Goal: Information Seeking & Learning: Learn about a topic

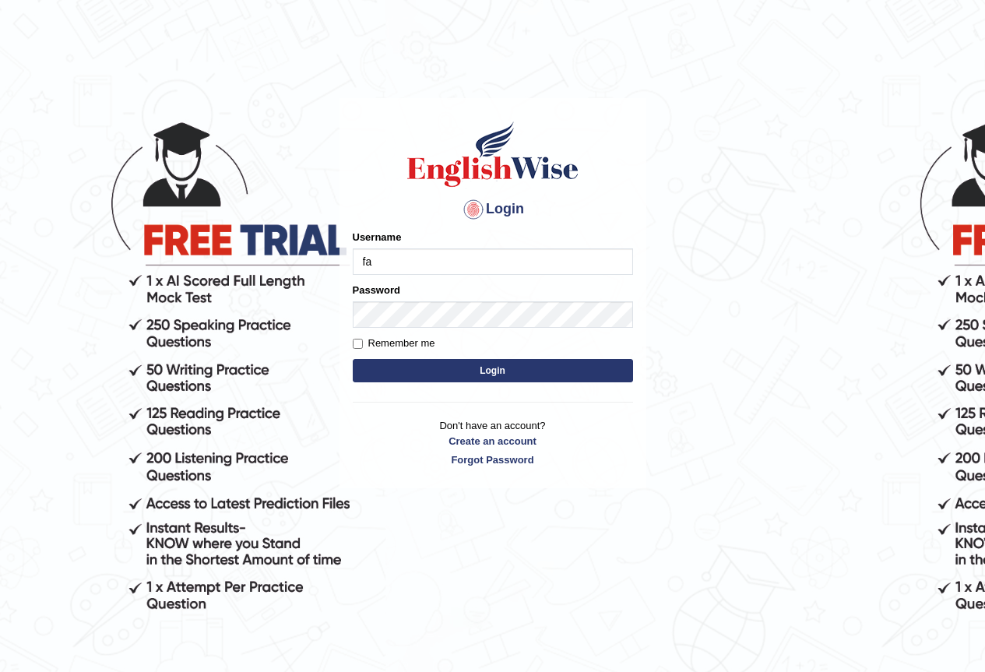
type input "farisha2025"
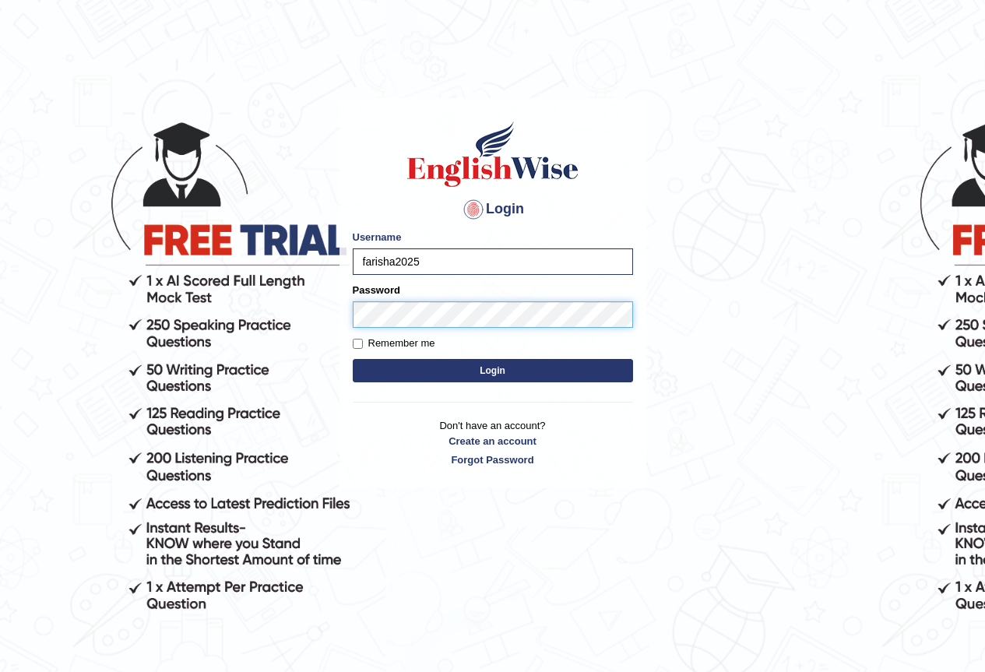
click at [353, 359] on button "Login" at bounding box center [493, 370] width 280 height 23
click at [362, 343] on input "Remember me" at bounding box center [358, 344] width 10 height 10
click at [357, 340] on input "Remember me" at bounding box center [358, 344] width 10 height 10
checkbox input "false"
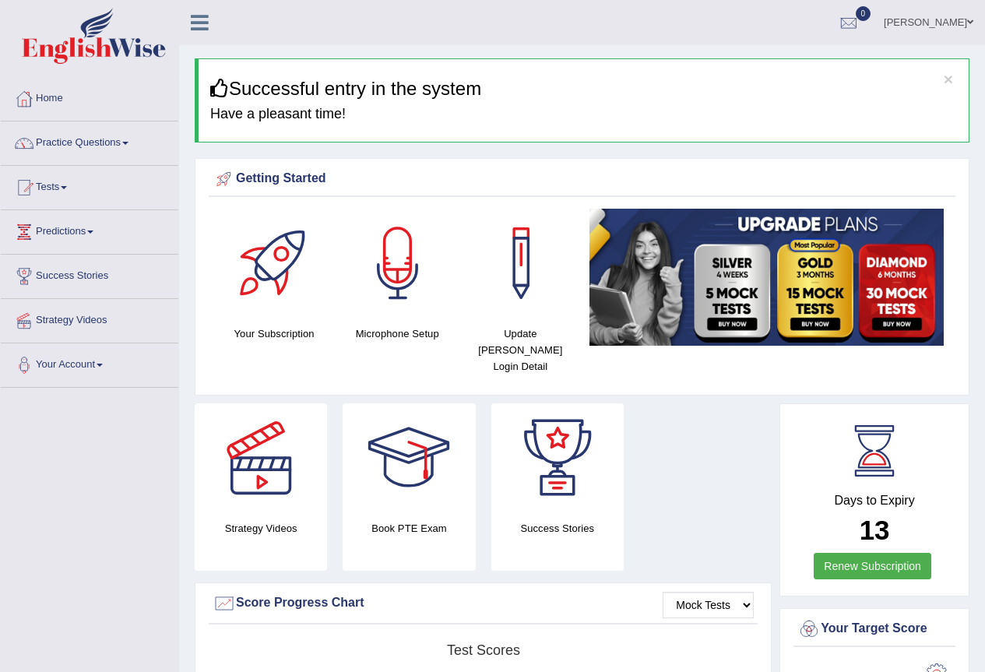
click at [86, 141] on link "Practice Questions" at bounding box center [89, 140] width 177 height 39
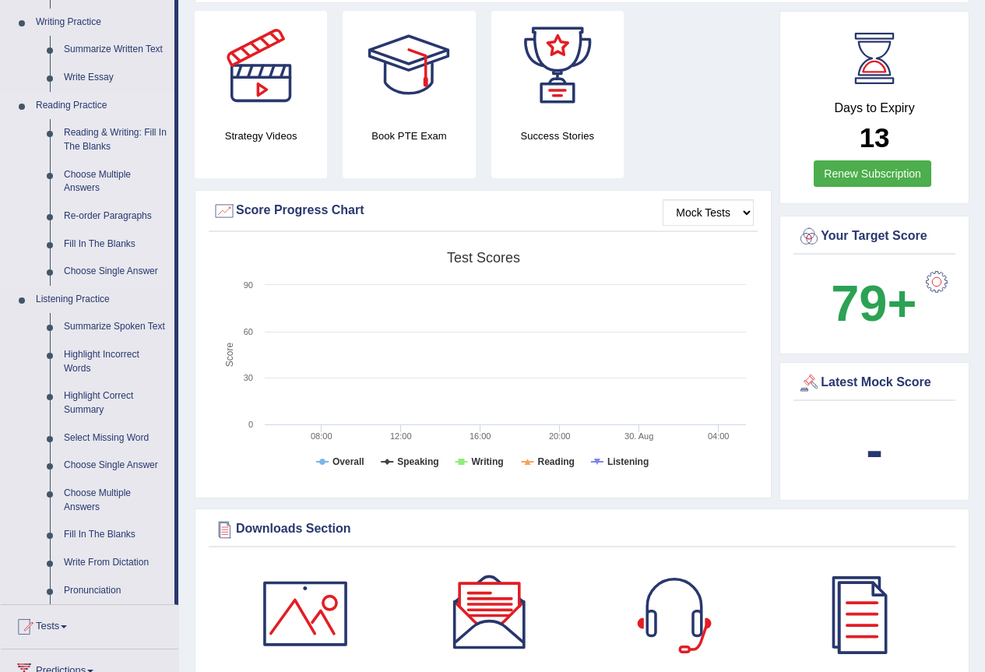
scroll to position [159, 0]
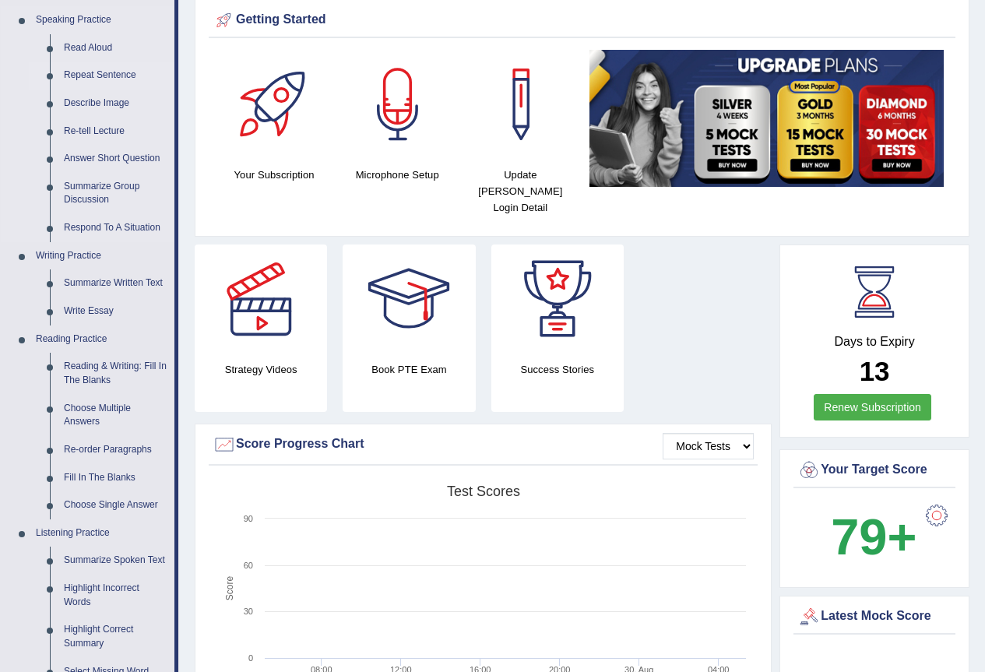
click at [104, 76] on link "Repeat Sentence" at bounding box center [116, 76] width 118 height 28
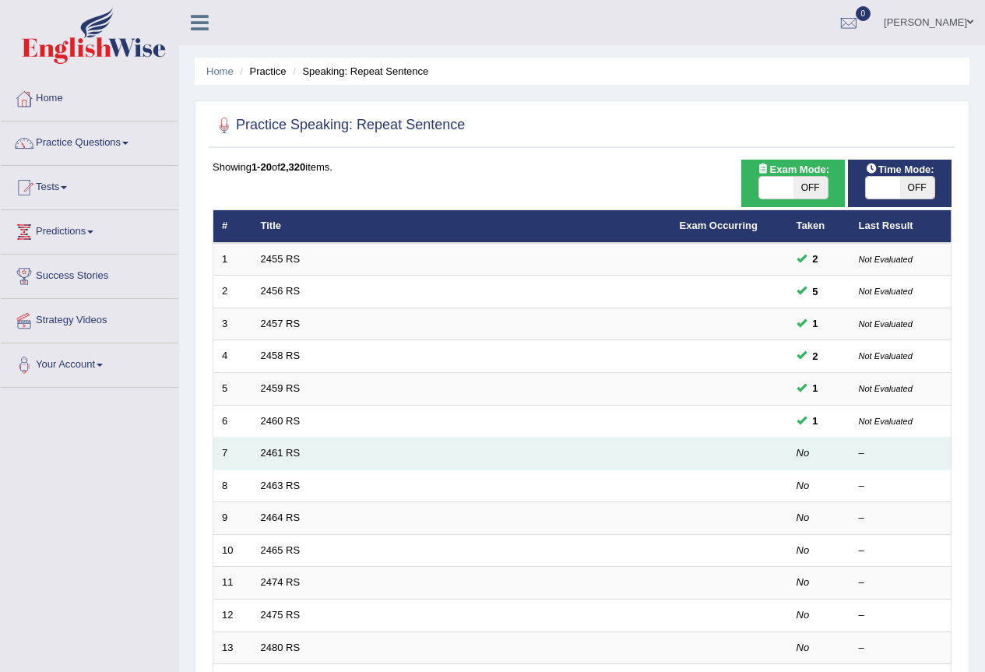
click at [248, 446] on td "7" at bounding box center [232, 454] width 39 height 33
click at [289, 455] on link "2461 RS" at bounding box center [281, 453] width 40 height 12
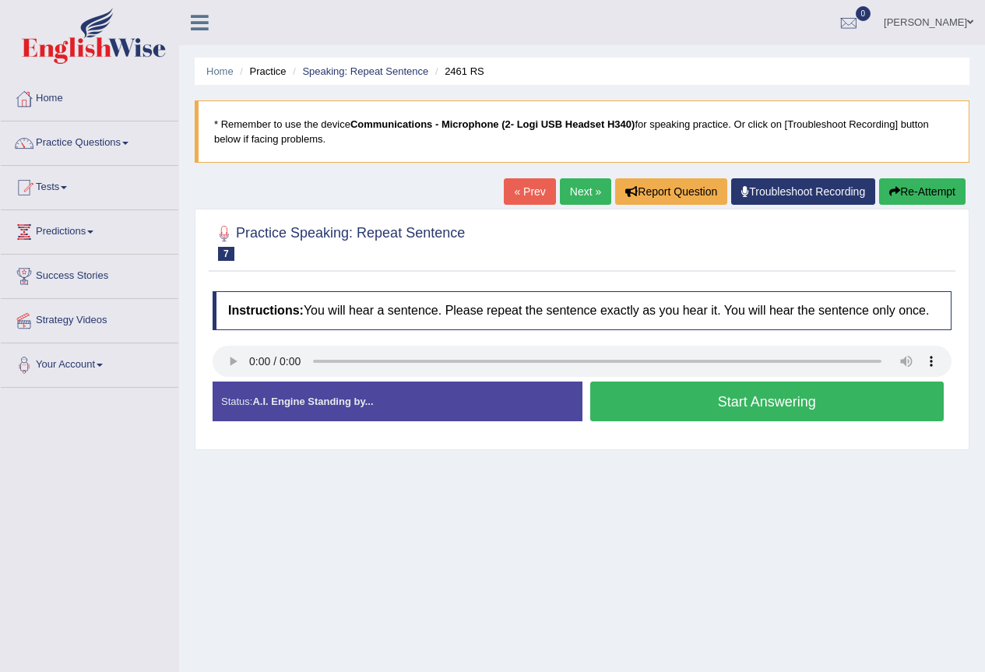
click at [714, 395] on button "Start Answering" at bounding box center [767, 401] width 354 height 40
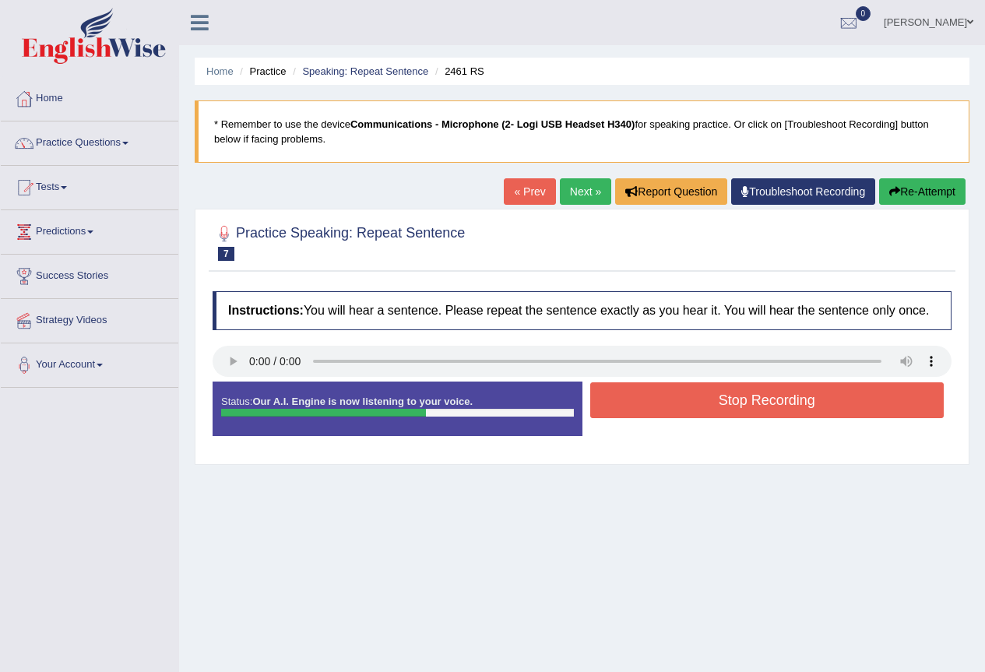
click at [722, 394] on button "Stop Recording" at bounding box center [767, 400] width 354 height 36
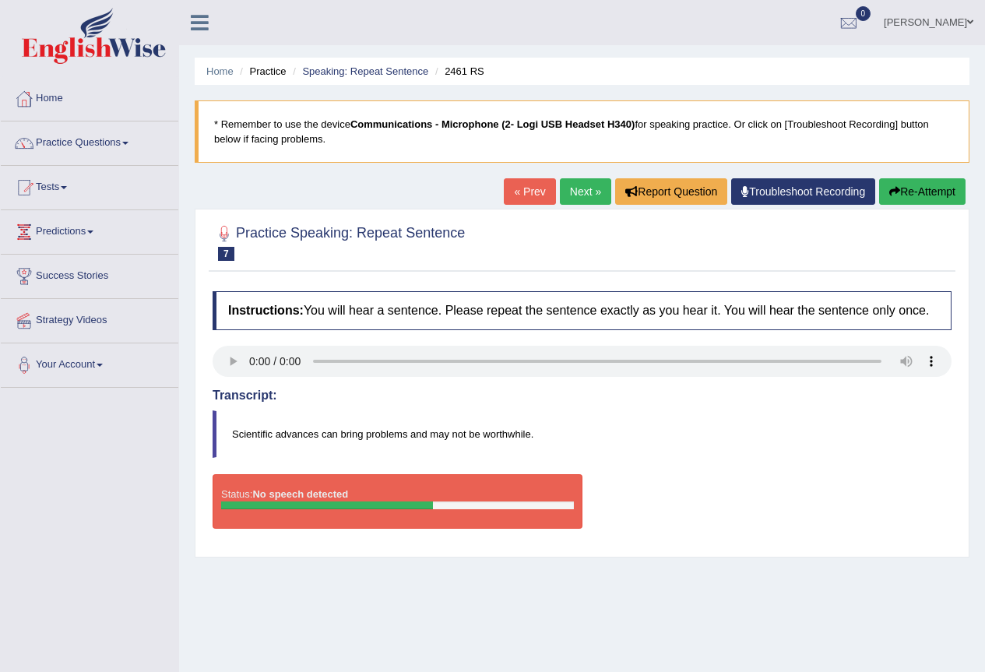
click at [929, 190] on button "Re-Attempt" at bounding box center [922, 191] width 86 height 26
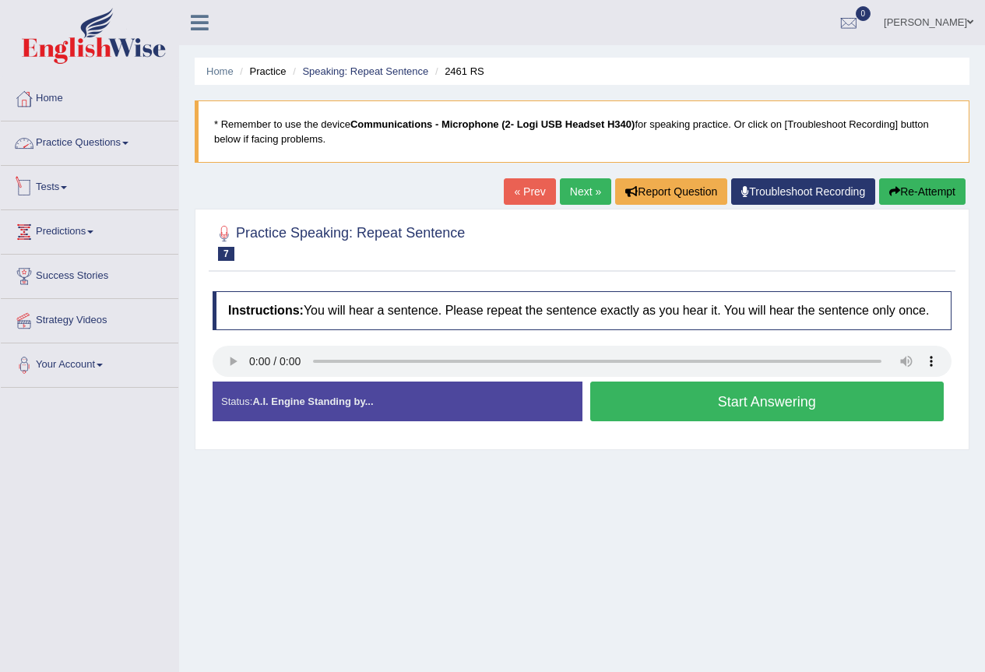
click at [98, 149] on link "Practice Questions" at bounding box center [89, 140] width 177 height 39
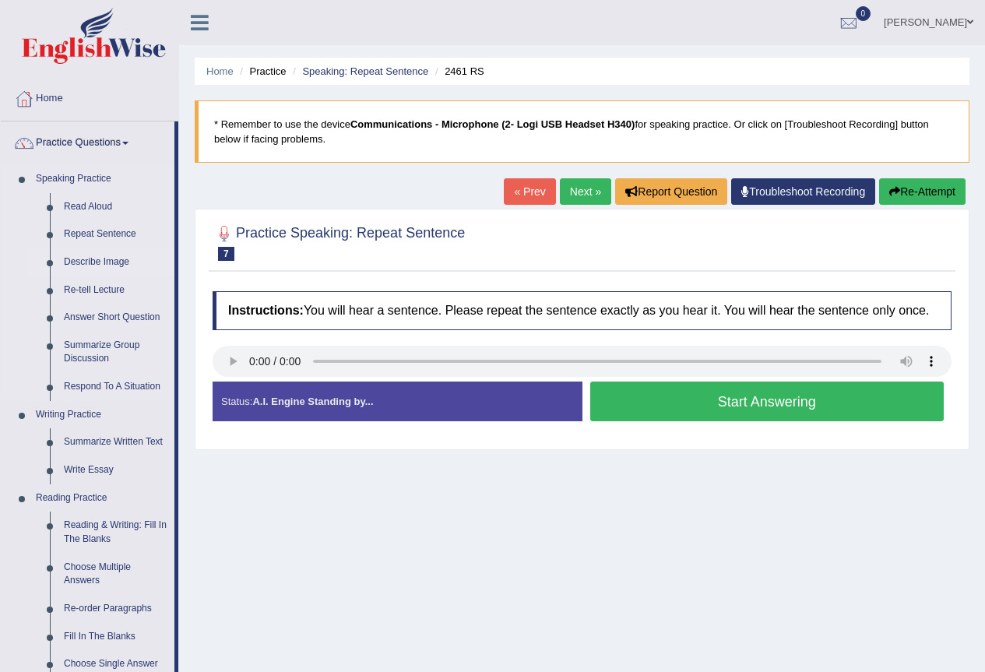
click at [134, 255] on link "Describe Image" at bounding box center [116, 262] width 118 height 28
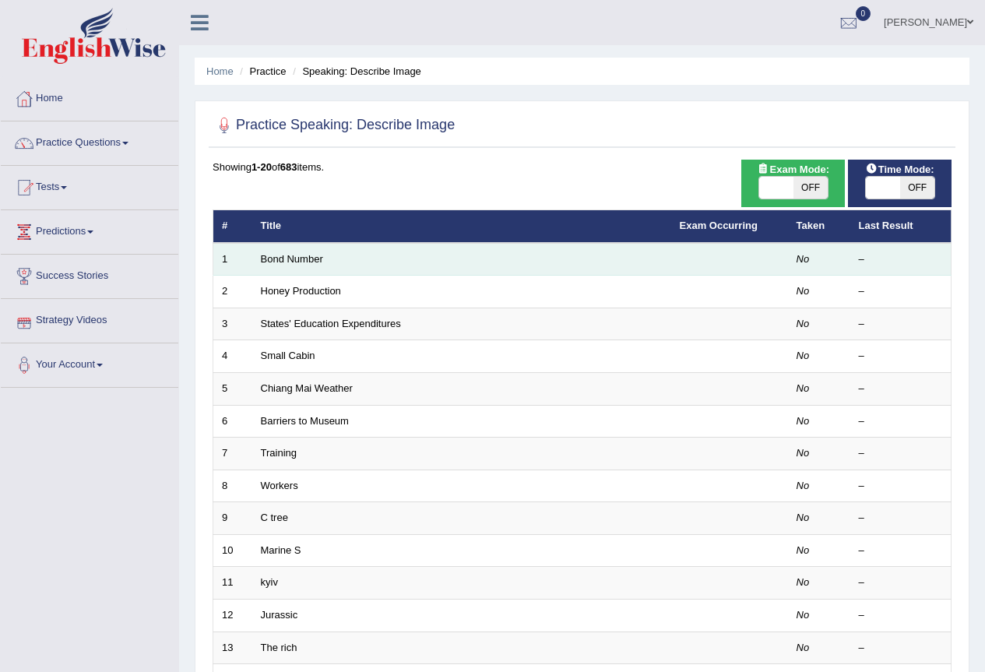
click at [324, 261] on td "Bond Number" at bounding box center [461, 259] width 419 height 33
click at [314, 266] on td "Bond Number" at bounding box center [461, 259] width 419 height 33
click at [302, 255] on link "Bond Number" at bounding box center [292, 259] width 62 height 12
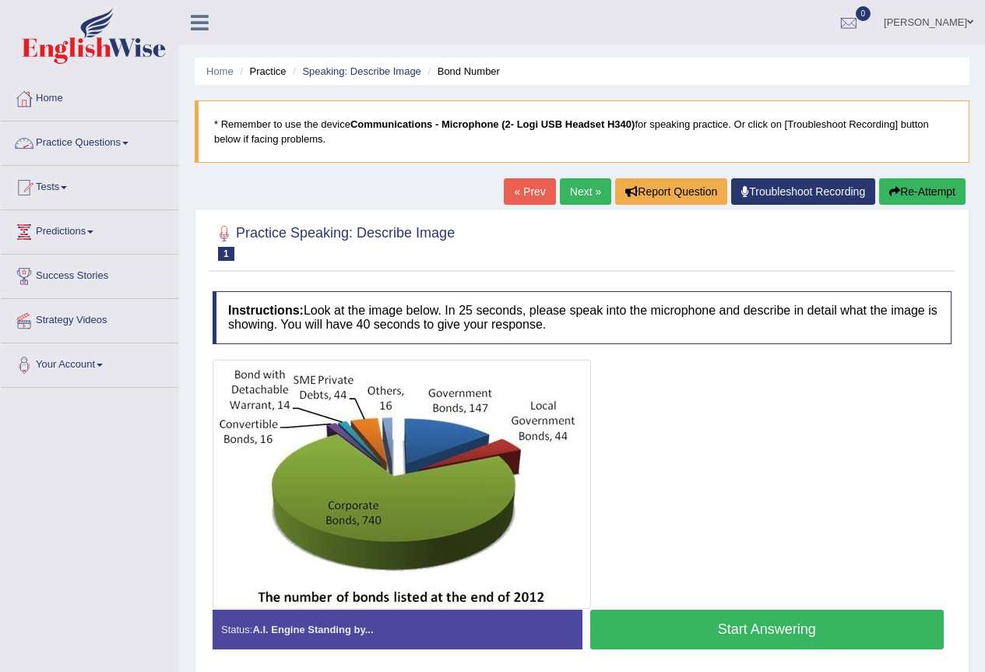
click at [120, 146] on link "Practice Questions" at bounding box center [89, 140] width 177 height 39
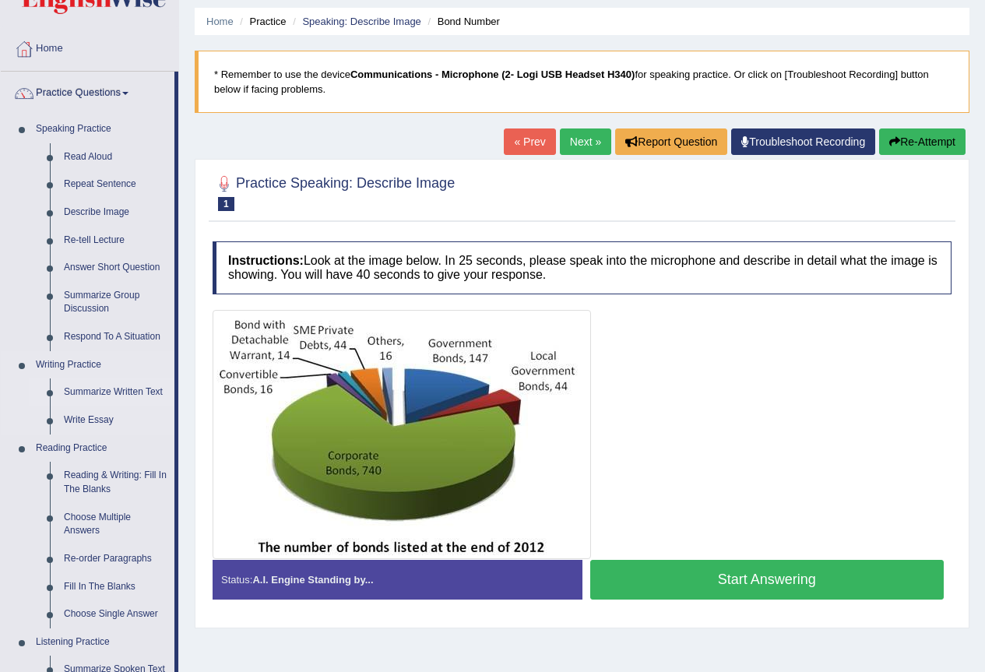
scroll to position [78, 0]
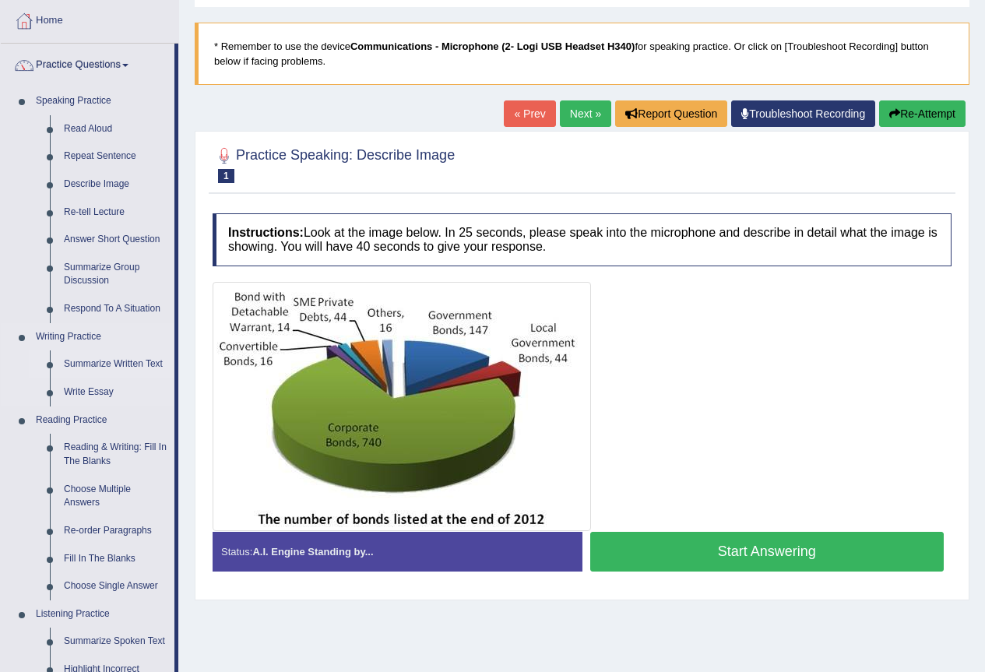
click at [79, 359] on link "Summarize Written Text" at bounding box center [116, 364] width 118 height 28
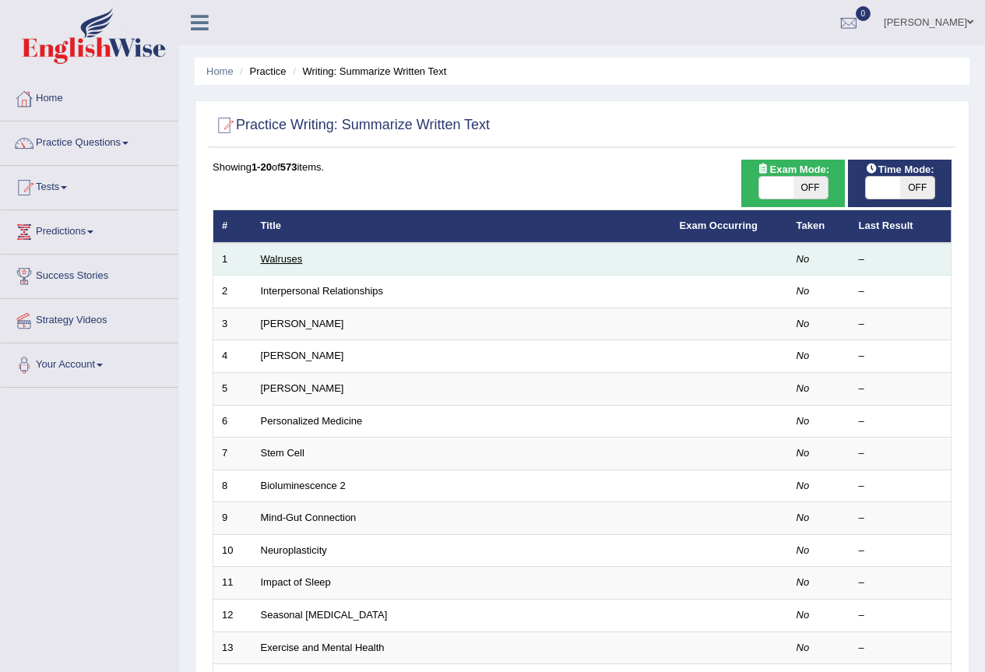
click at [291, 258] on link "Walruses" at bounding box center [282, 259] width 42 height 12
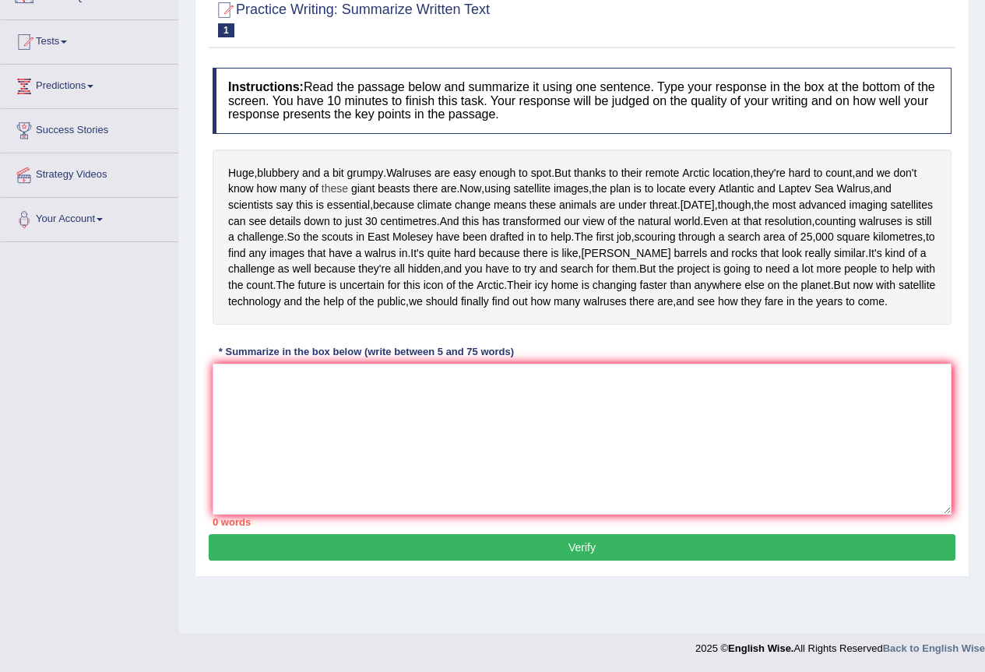
scroll to position [181, 0]
click at [349, 454] on textarea at bounding box center [582, 439] width 739 height 151
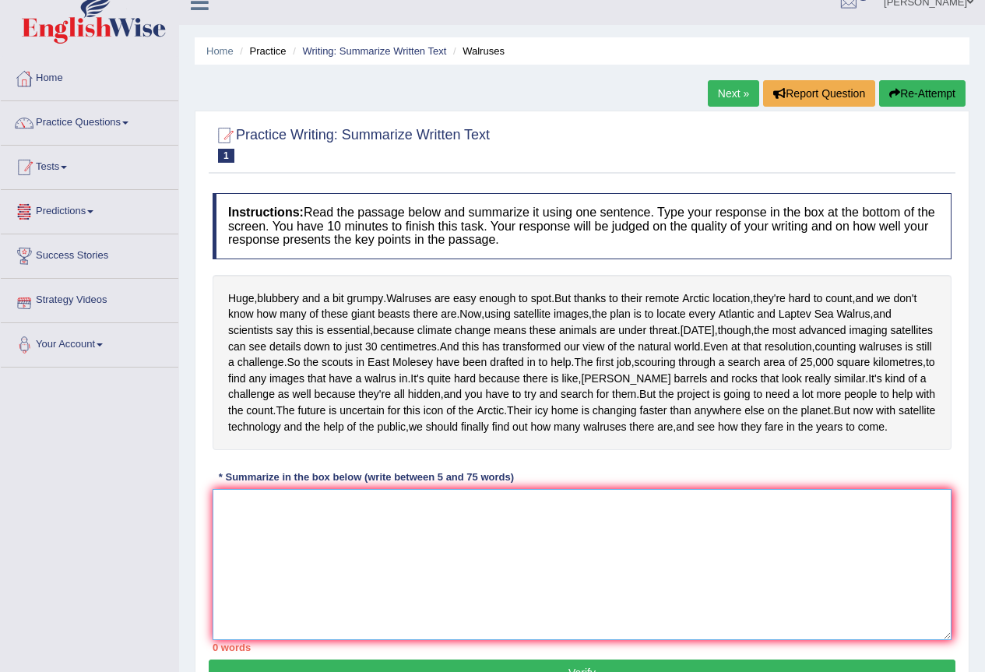
scroll to position [0, 0]
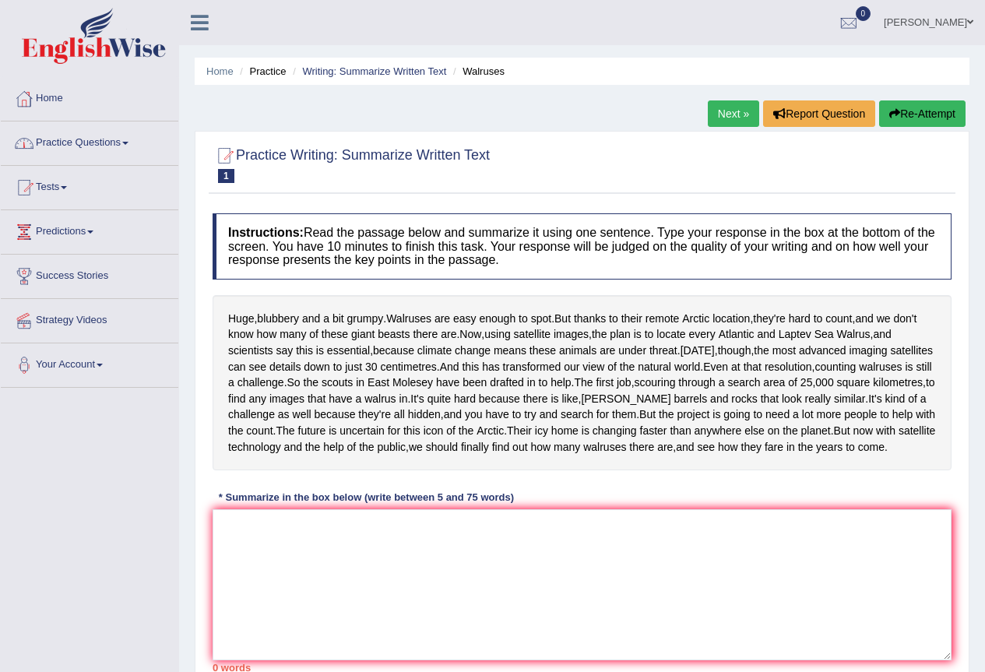
click at [85, 146] on link "Practice Questions" at bounding box center [89, 140] width 177 height 39
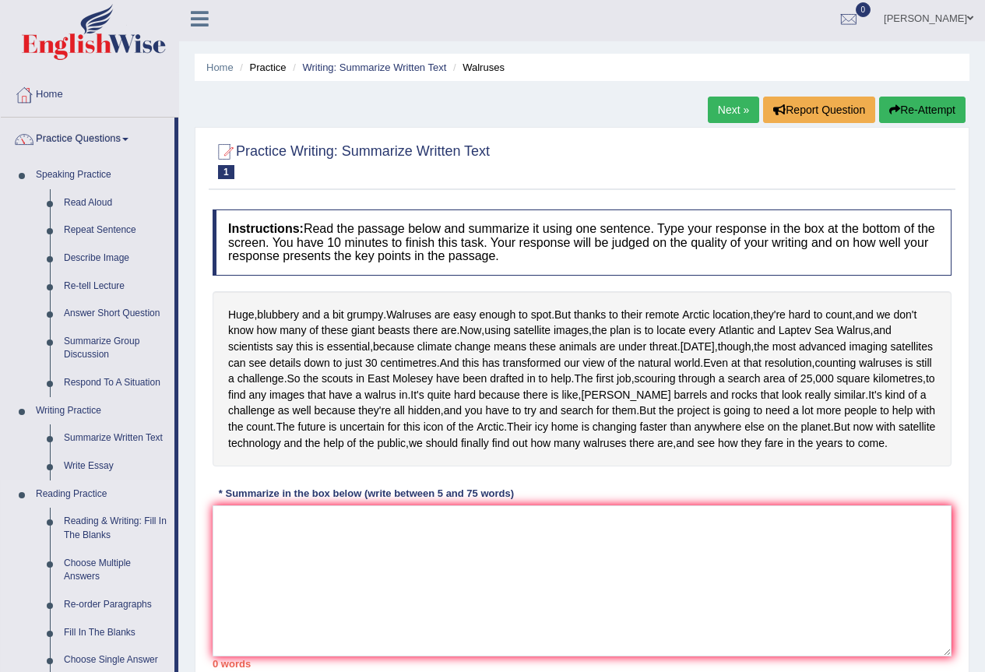
scroll to position [3, 0]
click at [98, 253] on link "Describe Image" at bounding box center [116, 259] width 118 height 28
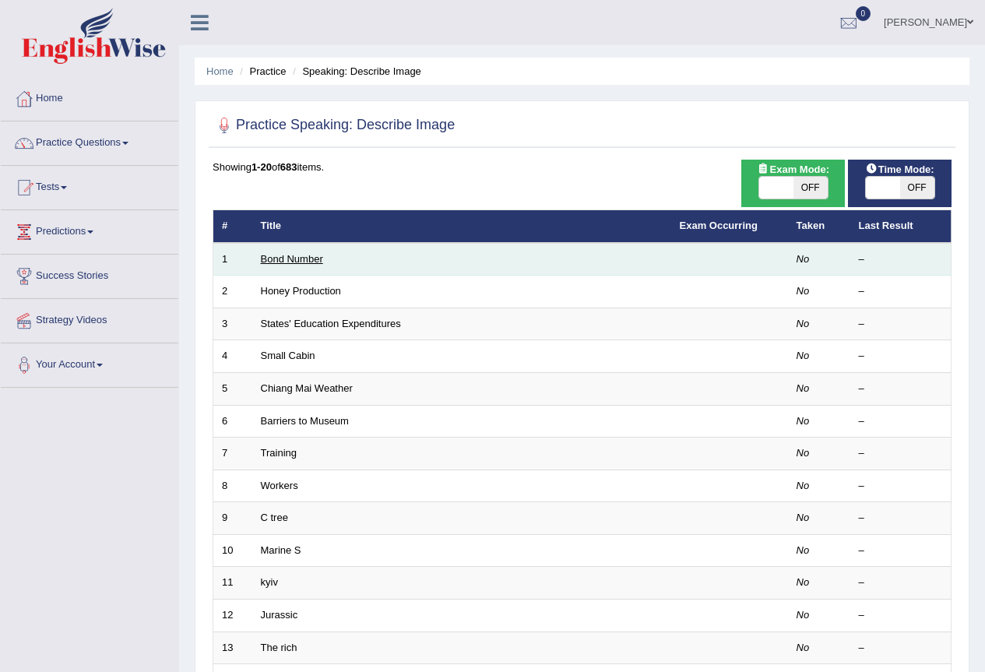
click at [291, 258] on link "Bond Number" at bounding box center [292, 259] width 62 height 12
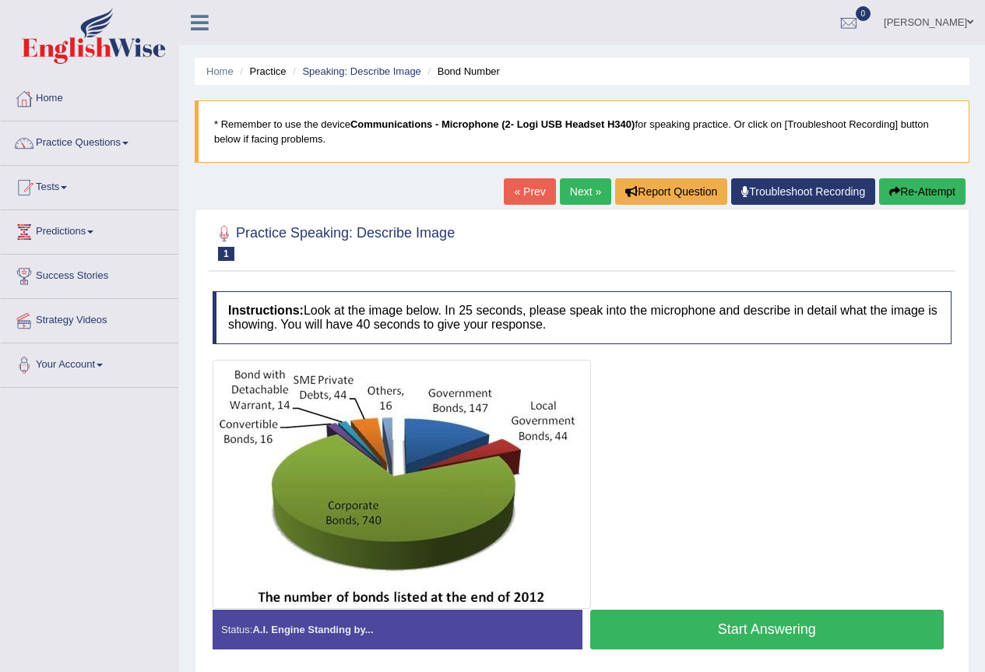
click at [583, 190] on link "Next »" at bounding box center [585, 191] width 51 height 26
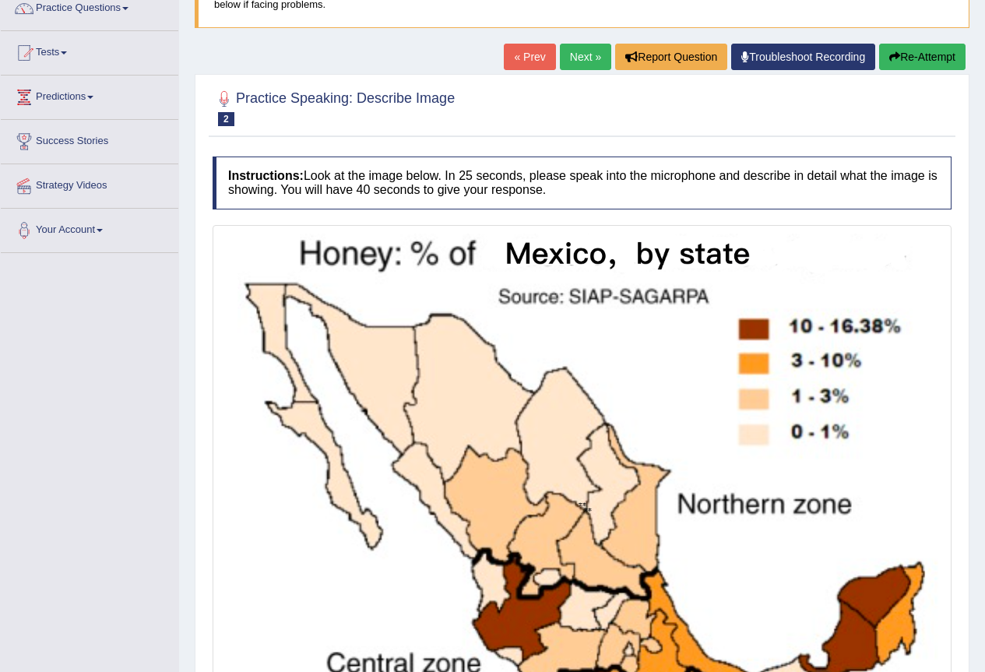
scroll to position [132, 0]
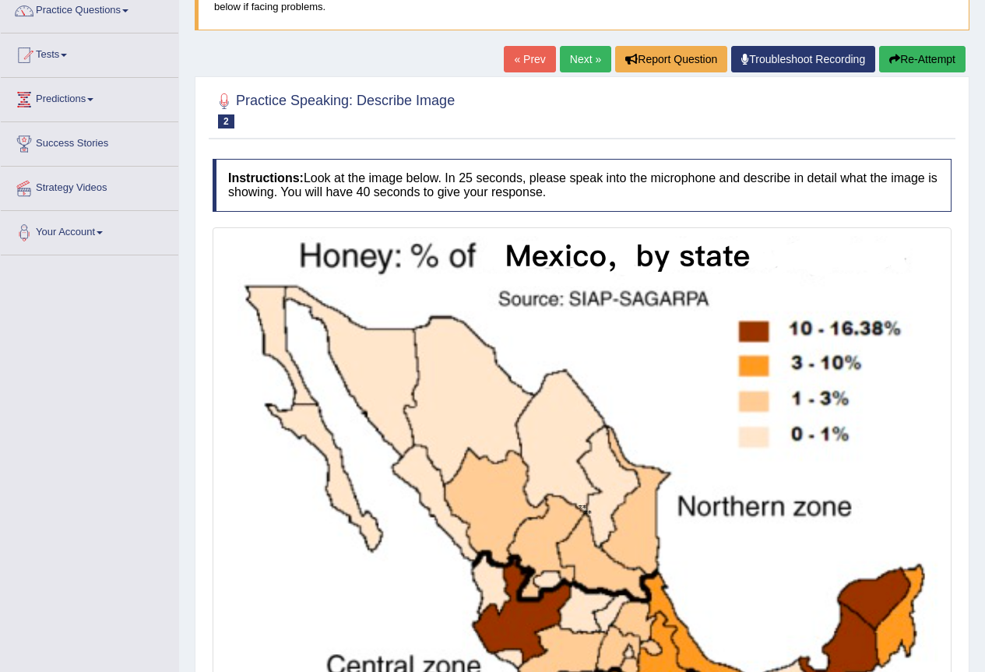
click at [589, 51] on link "Next »" at bounding box center [585, 59] width 51 height 26
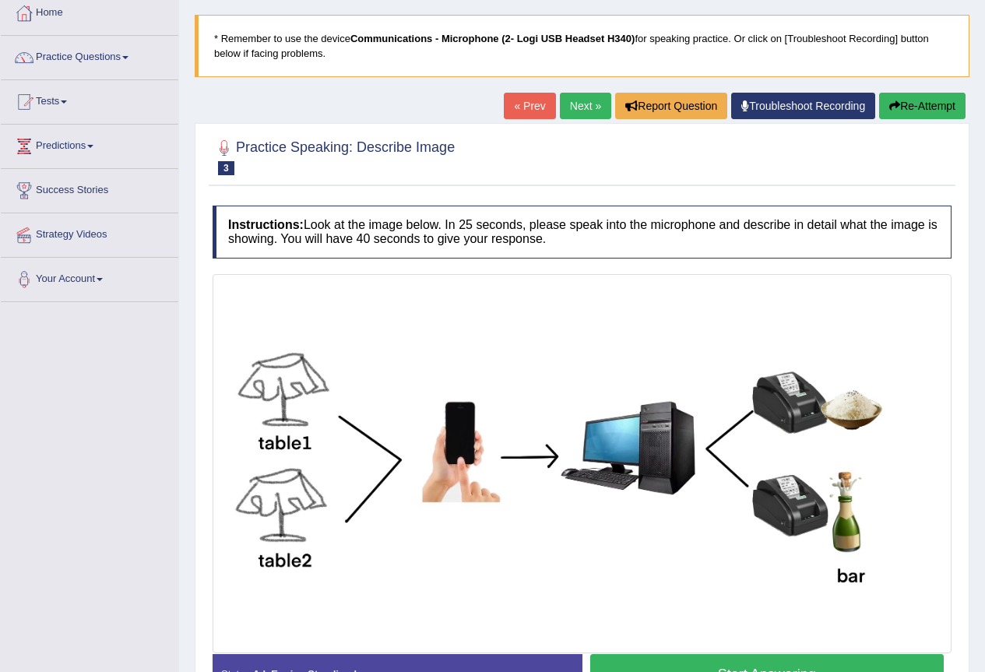
scroll to position [156, 0]
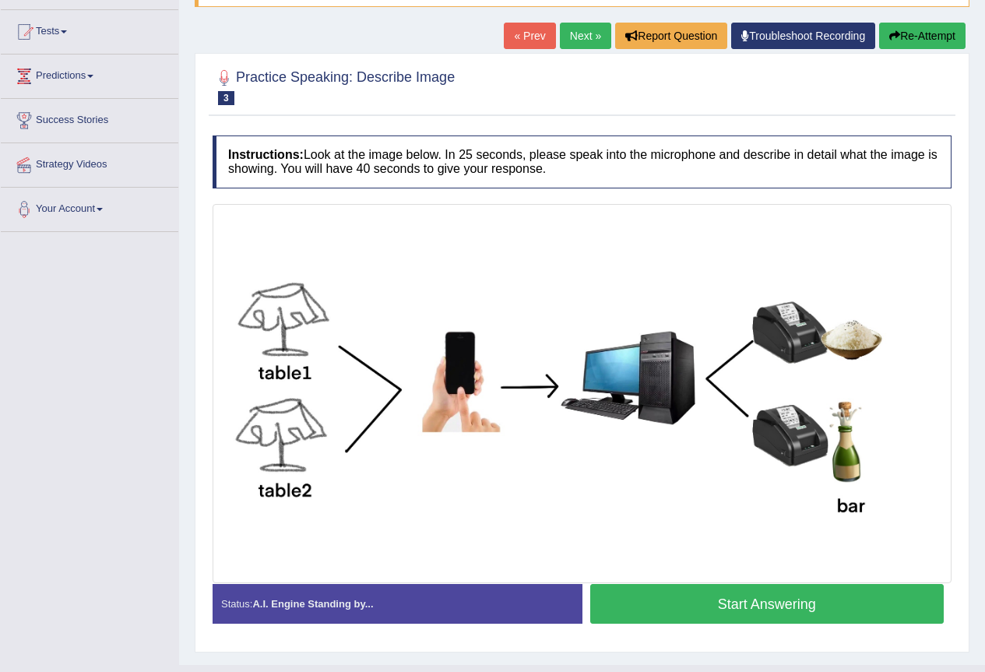
drag, startPoint x: 392, startPoint y: 411, endPoint x: 374, endPoint y: 402, distance: 20.6
click at [560, 26] on link "Next »" at bounding box center [585, 36] width 51 height 26
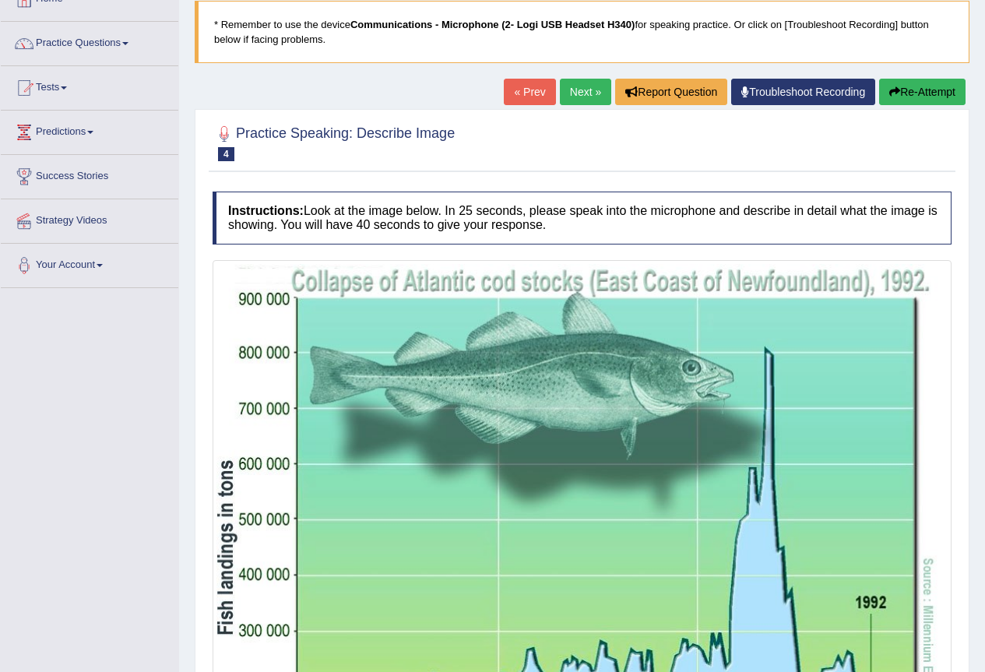
scroll to position [76, 0]
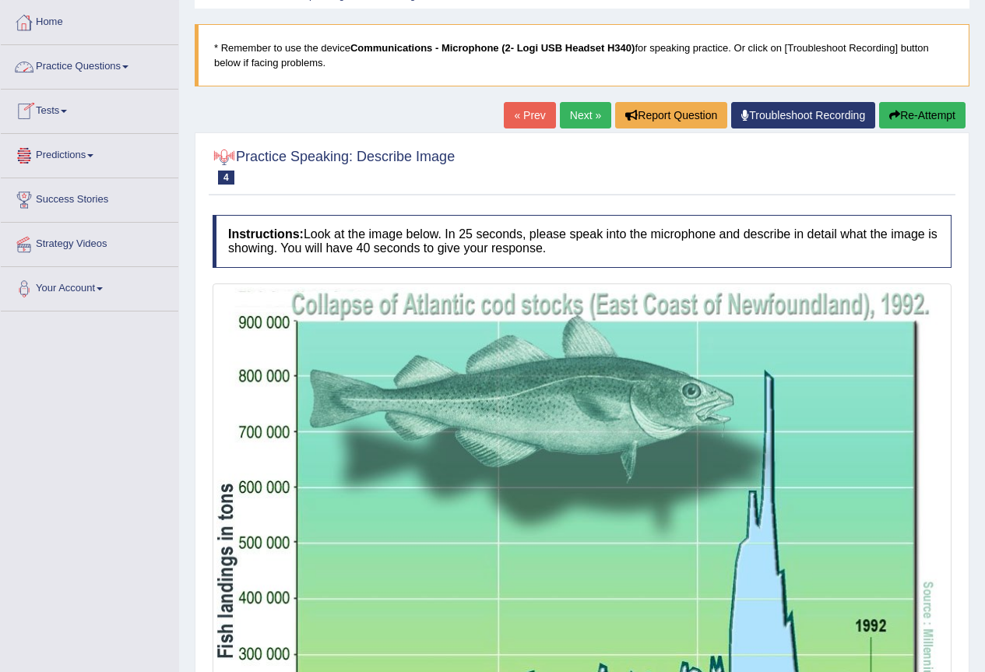
click at [561, 109] on link "Next »" at bounding box center [585, 115] width 51 height 26
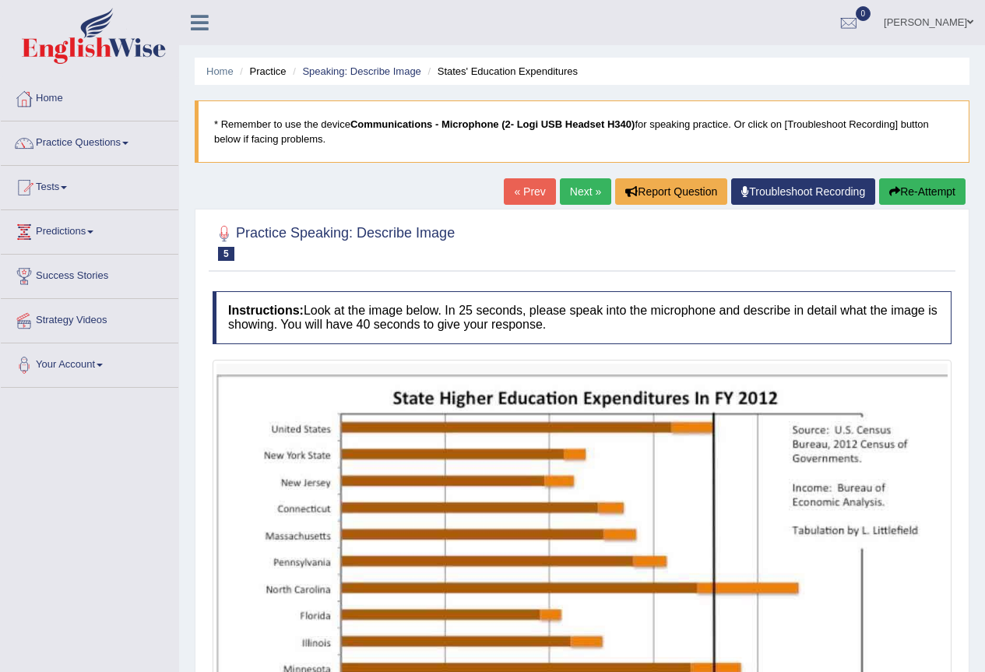
click at [580, 174] on div "Home Practice Speaking: Describe Image States' Education Expenditures * Remembe…" at bounding box center [582, 483] width 806 height 967
click at [578, 204] on link "Next »" at bounding box center [585, 191] width 51 height 26
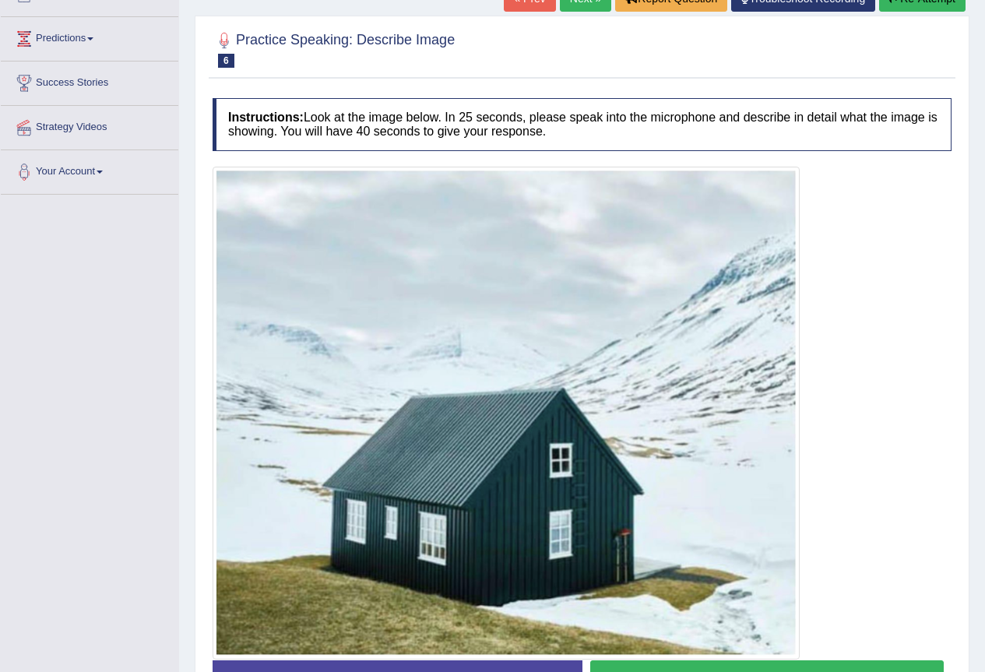
scroll to position [67, 0]
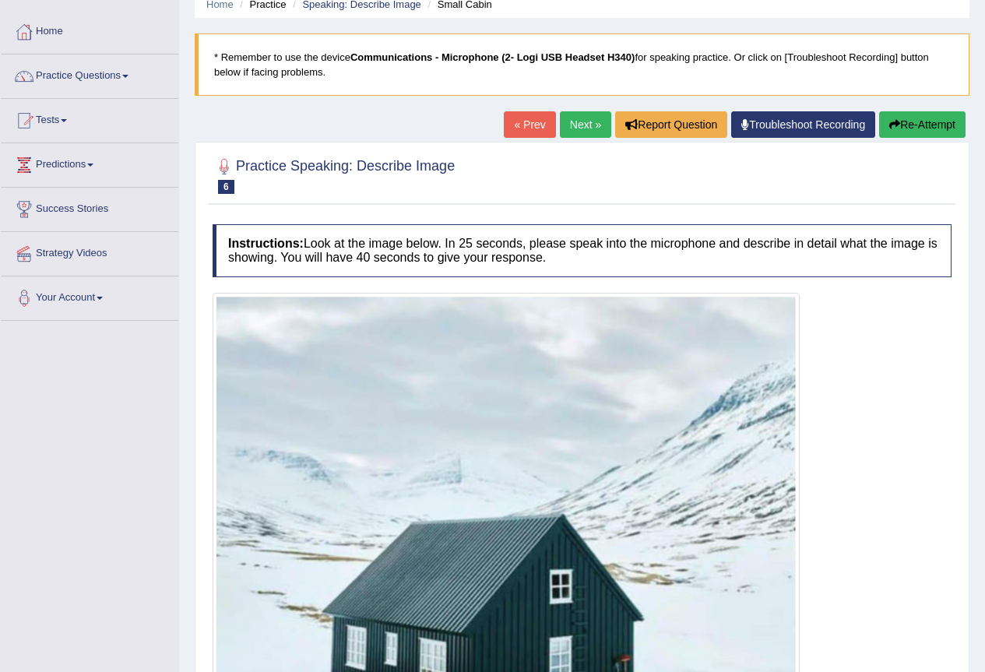
click at [567, 128] on link "Next »" at bounding box center [585, 124] width 51 height 26
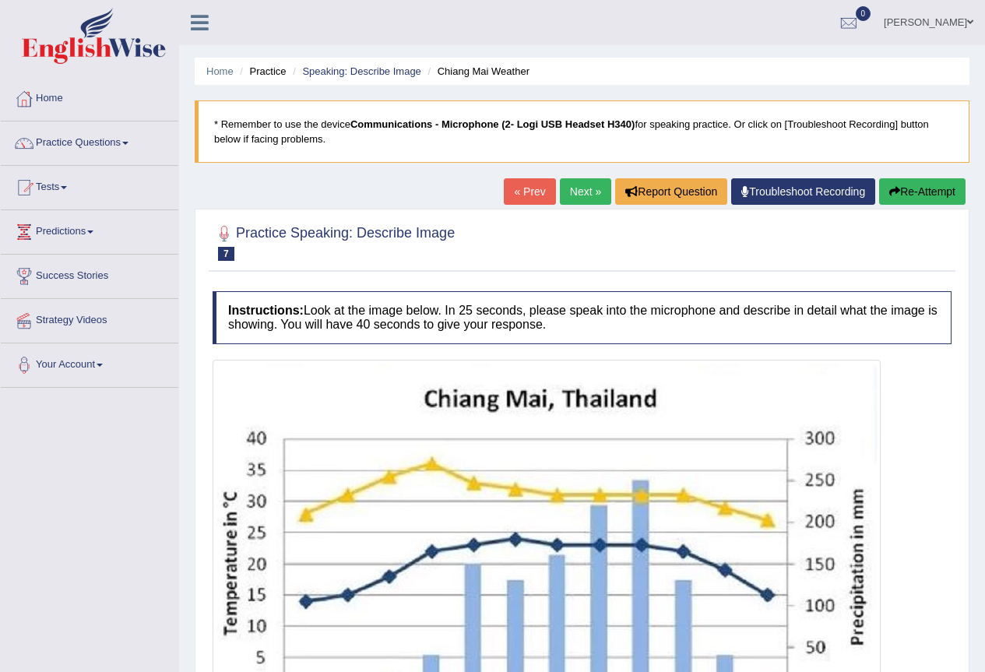
click at [588, 190] on link "Next »" at bounding box center [585, 191] width 51 height 26
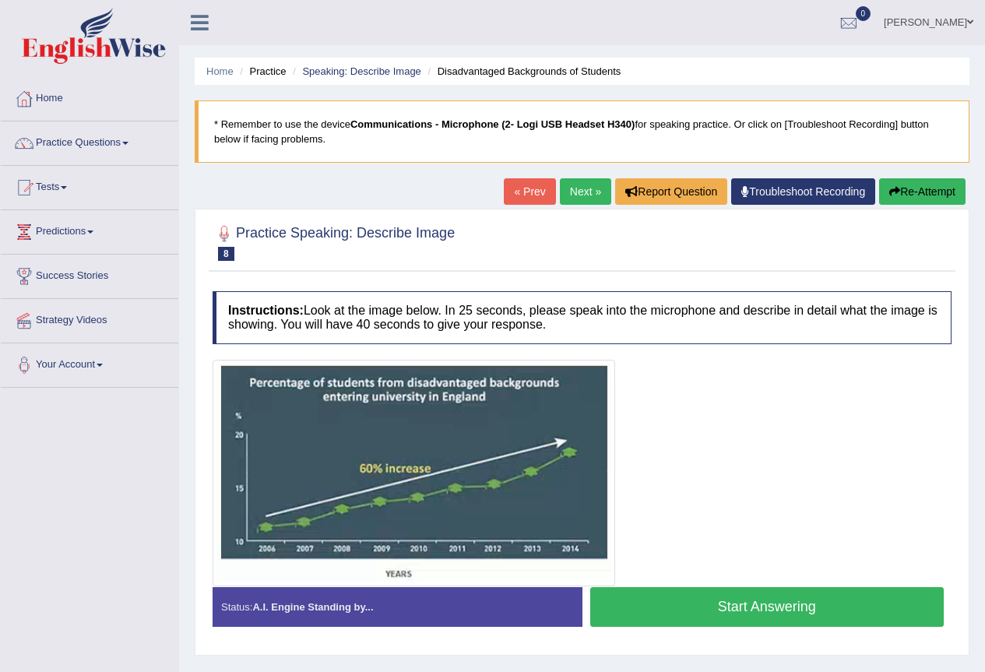
scroll to position [78, 0]
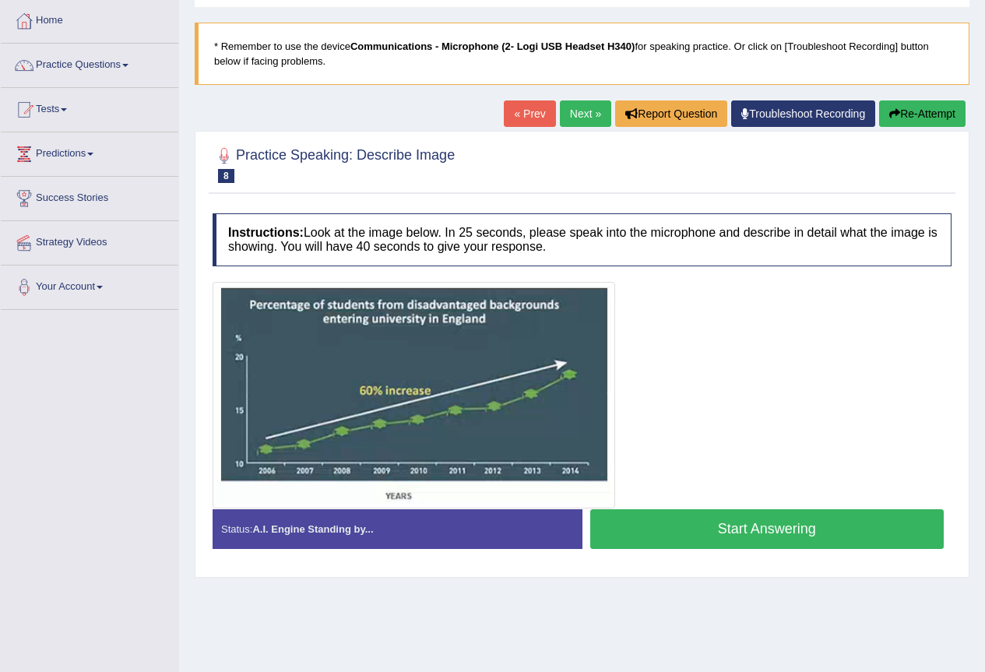
click at [539, 108] on link "« Prev" at bounding box center [529, 113] width 51 height 26
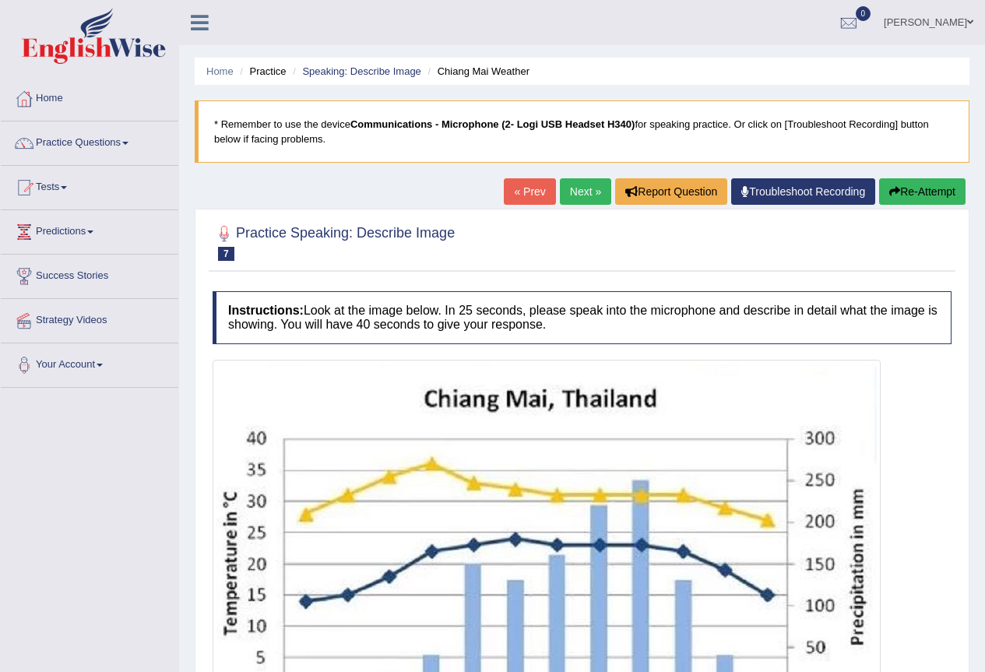
click at [128, 138] on link "Practice Questions" at bounding box center [89, 140] width 177 height 39
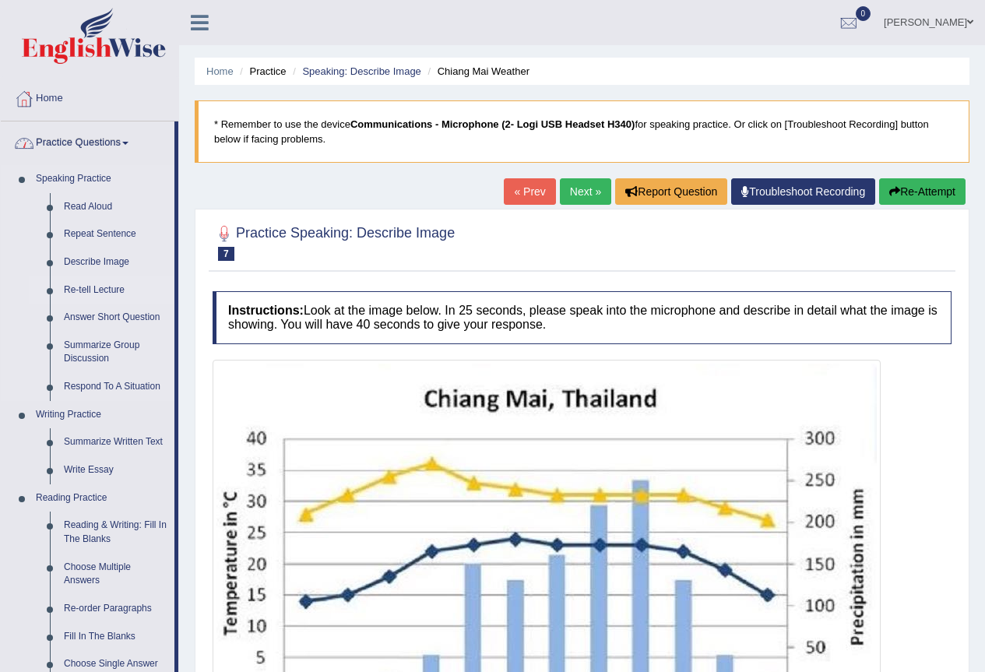
click at [81, 293] on link "Re-tell Lecture" at bounding box center [116, 290] width 118 height 28
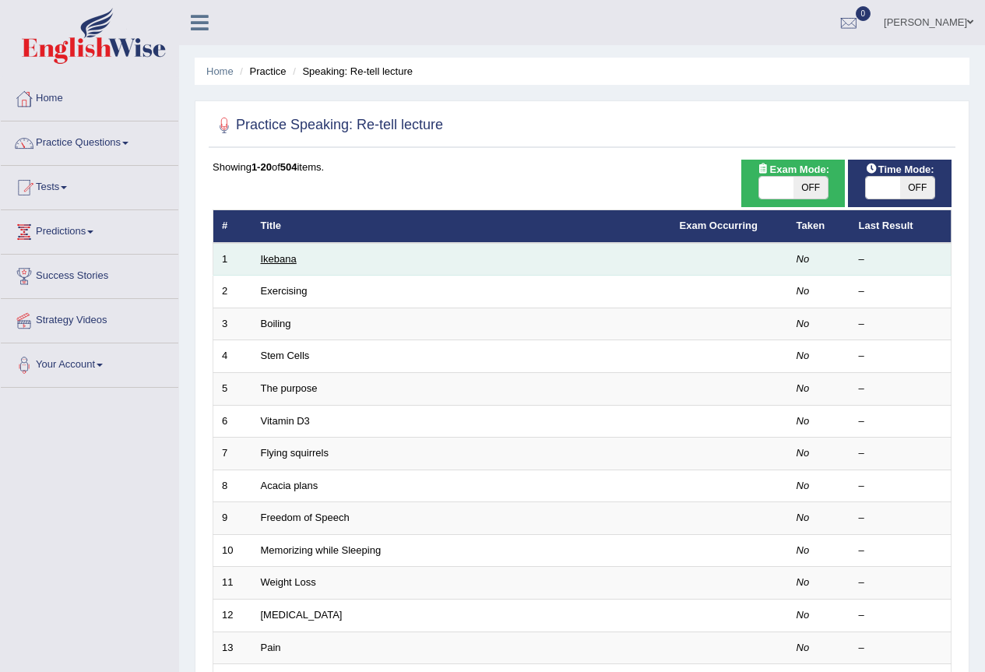
click at [264, 255] on link "Ikebana" at bounding box center [279, 259] width 36 height 12
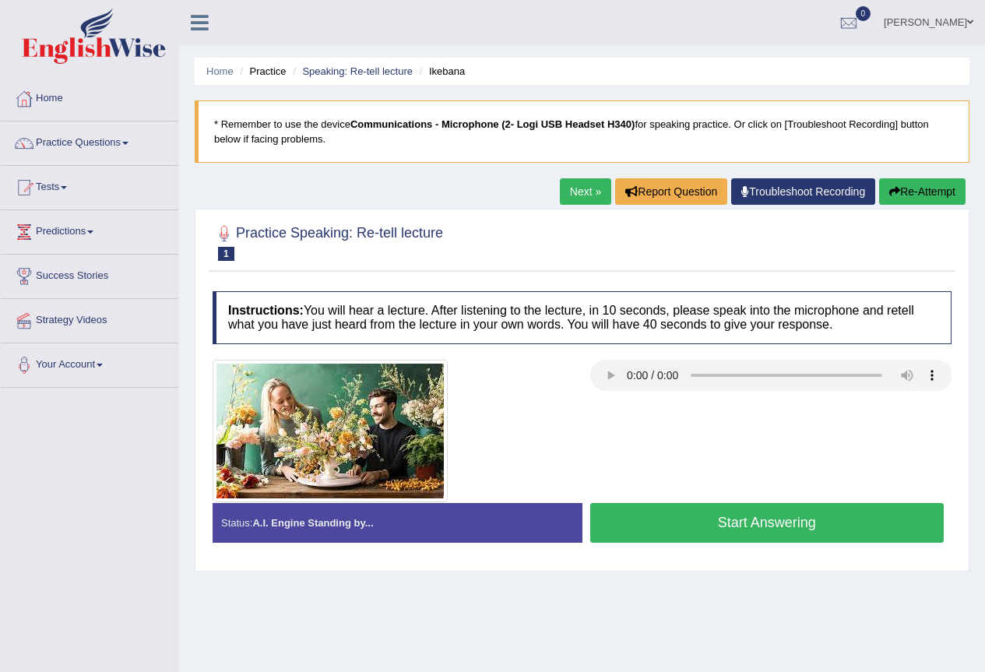
click at [585, 188] on link "Next »" at bounding box center [585, 191] width 51 height 26
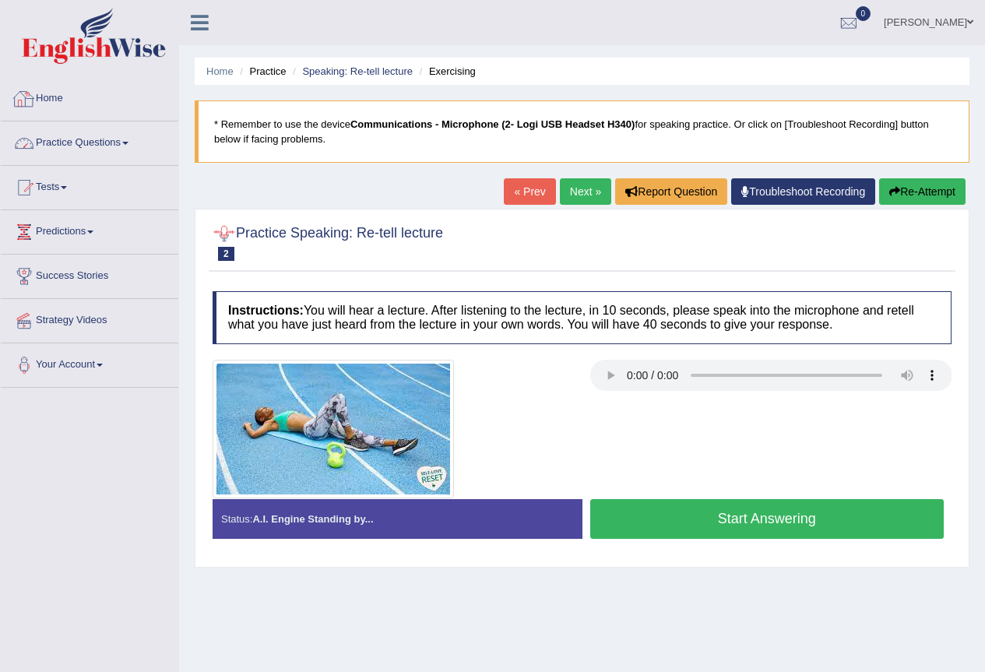
click at [105, 140] on link "Practice Questions" at bounding box center [89, 140] width 177 height 39
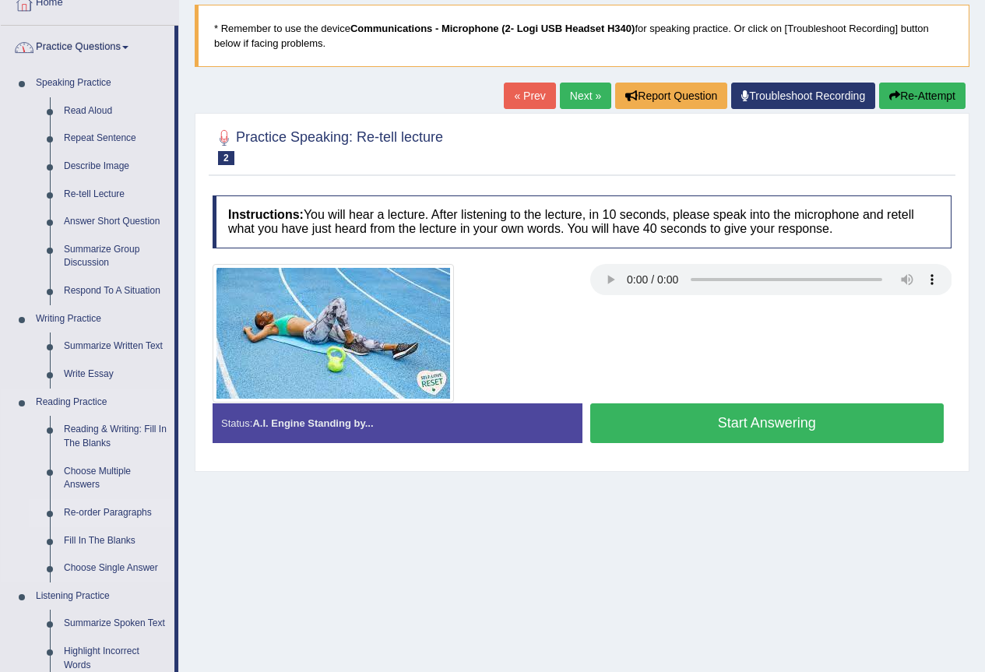
scroll to position [234, 0]
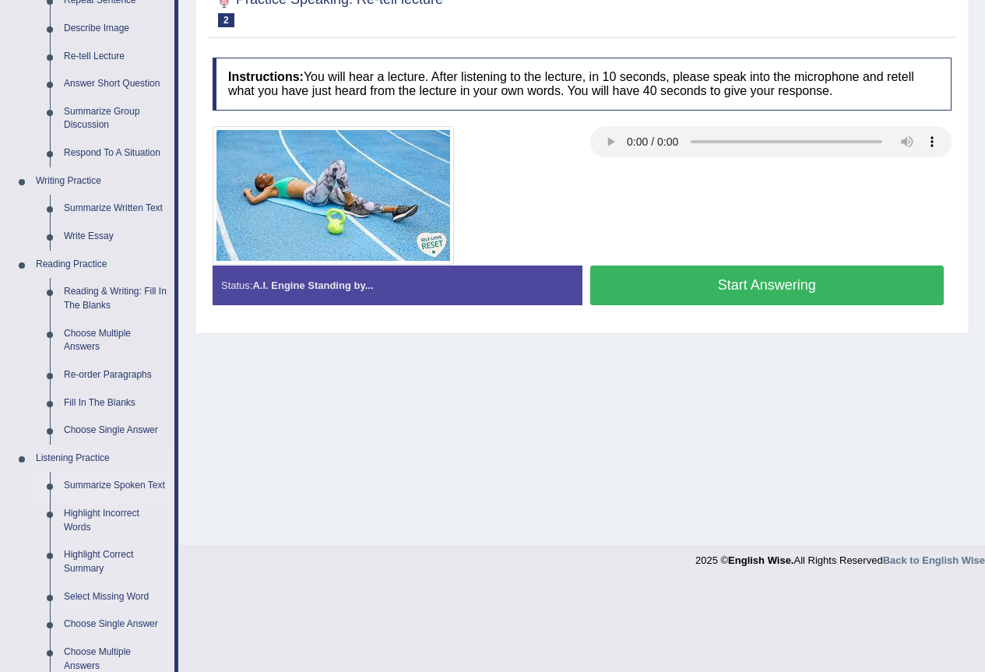
click at [104, 488] on link "Summarize Spoken Text" at bounding box center [116, 486] width 118 height 28
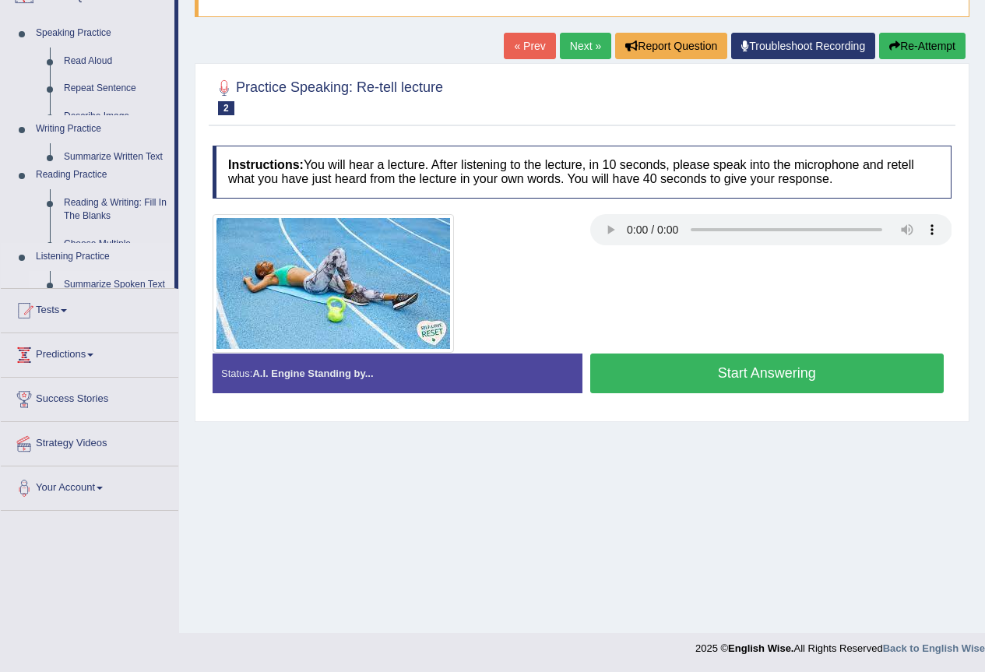
scroll to position [146, 0]
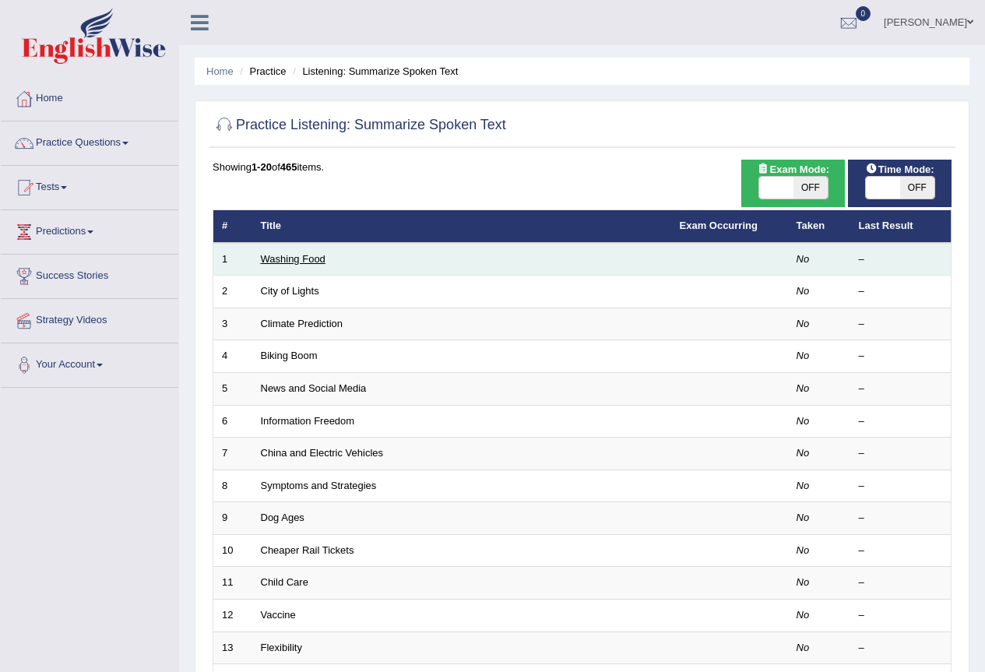
click at [273, 254] on link "Washing Food" at bounding box center [293, 259] width 65 height 12
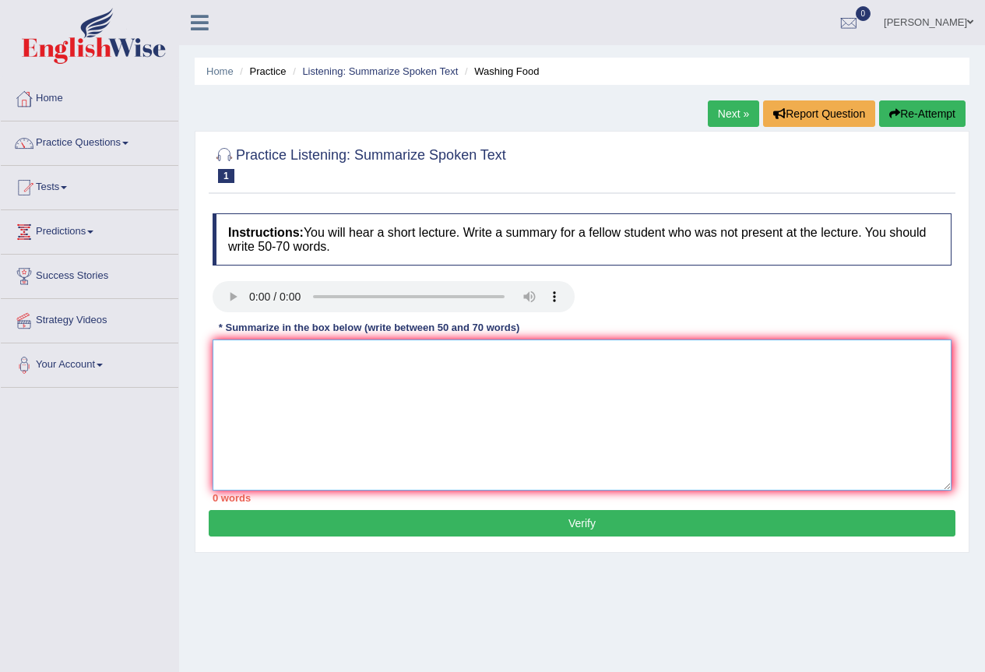
click at [315, 357] on textarea at bounding box center [582, 414] width 739 height 151
click at [120, 142] on link "Practice Questions" at bounding box center [89, 140] width 177 height 39
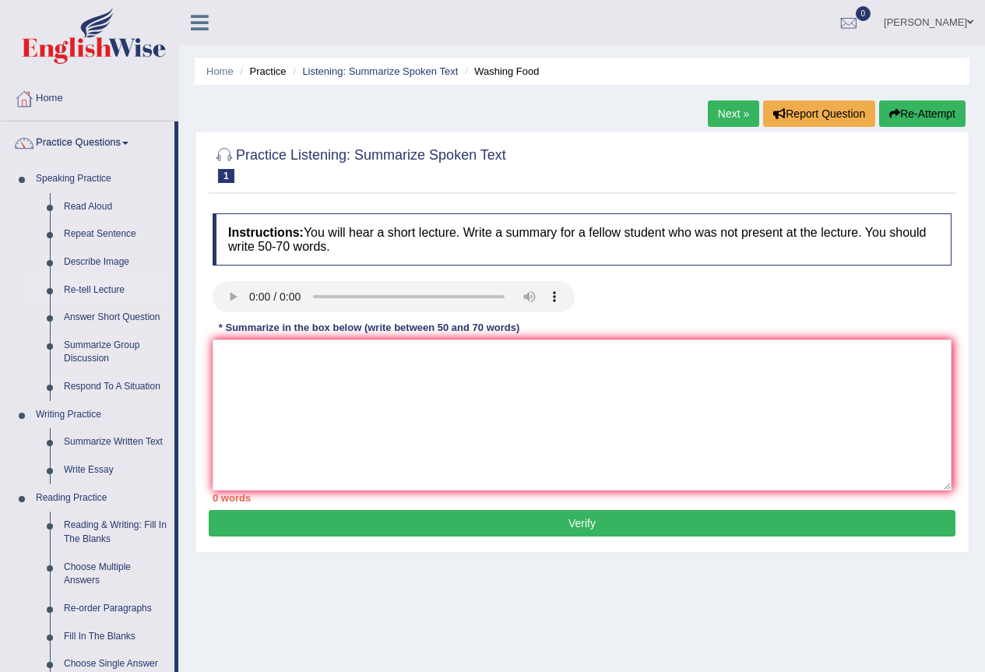
click at [93, 286] on link "Re-tell Lecture" at bounding box center [116, 290] width 118 height 28
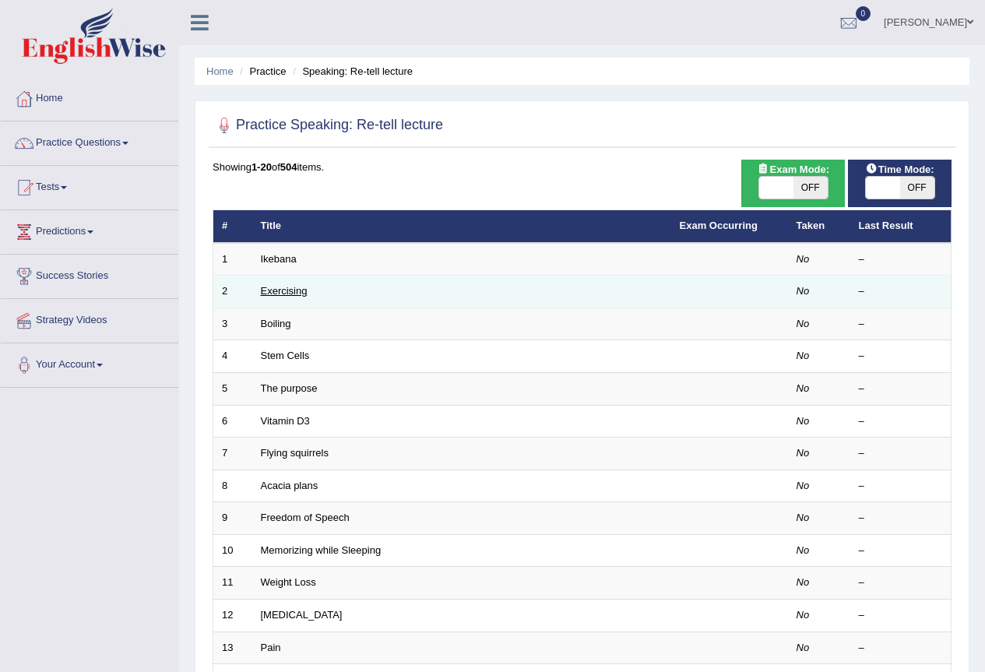
click at [269, 290] on link "Exercising" at bounding box center [284, 291] width 47 height 12
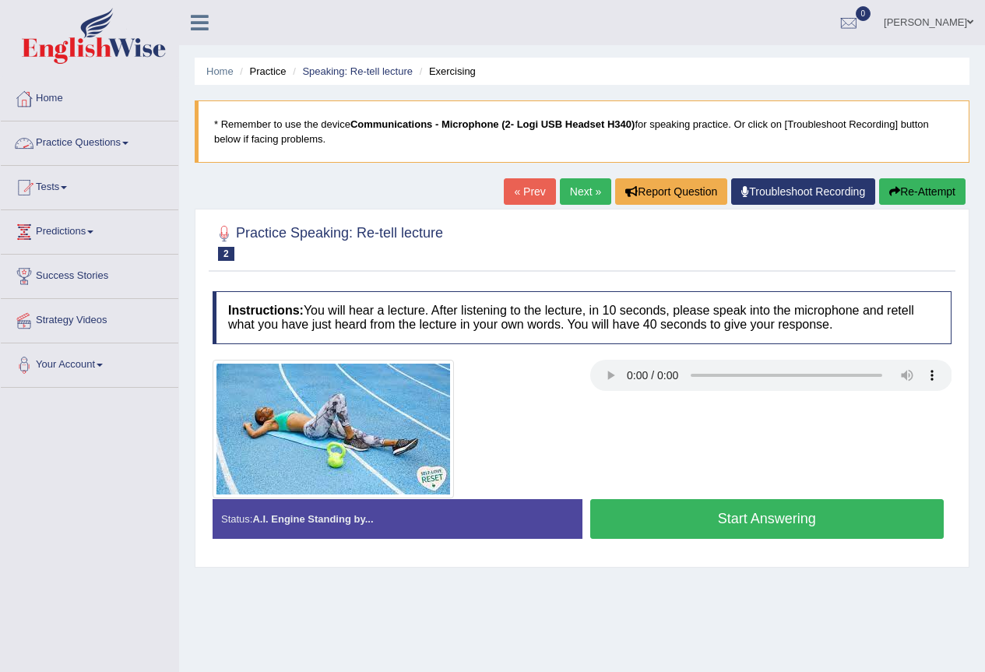
click at [131, 140] on link "Practice Questions" at bounding box center [89, 140] width 177 height 39
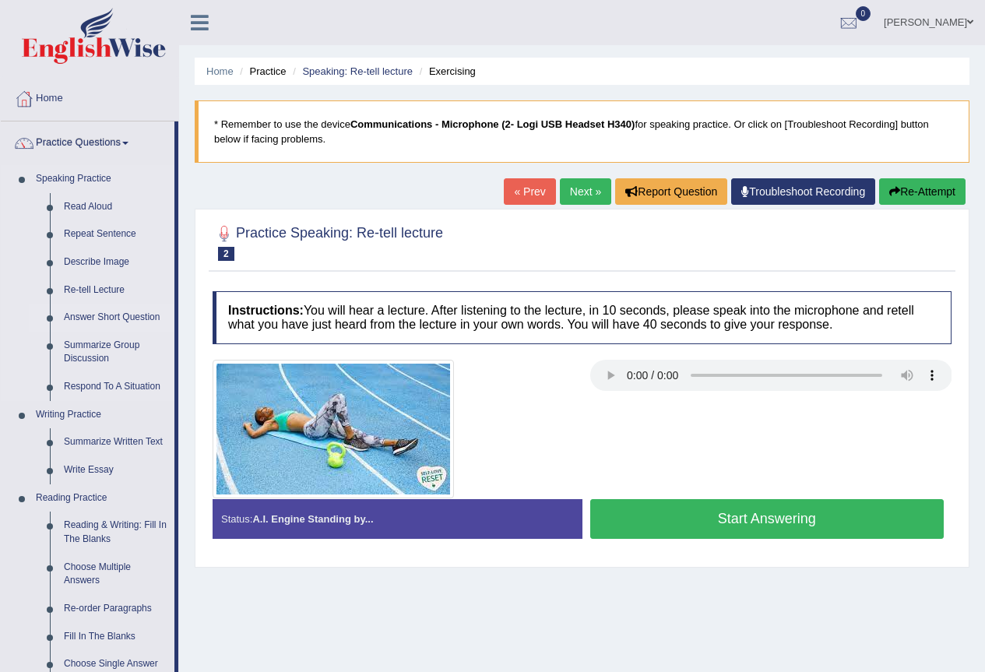
click at [135, 315] on link "Answer Short Question" at bounding box center [116, 318] width 118 height 28
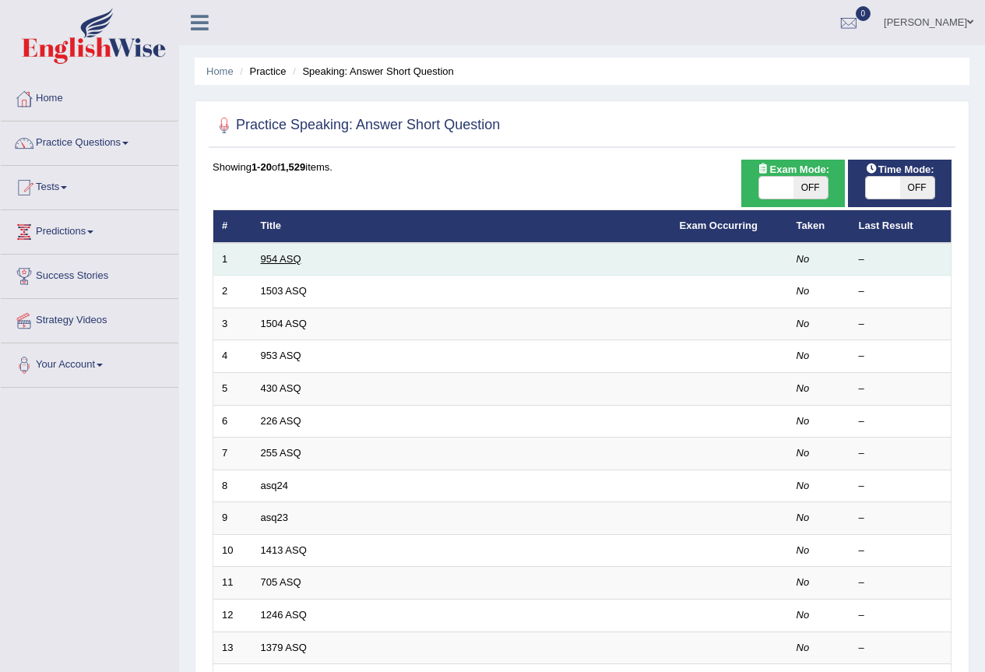
click at [278, 262] on link "954 ASQ" at bounding box center [281, 259] width 40 height 12
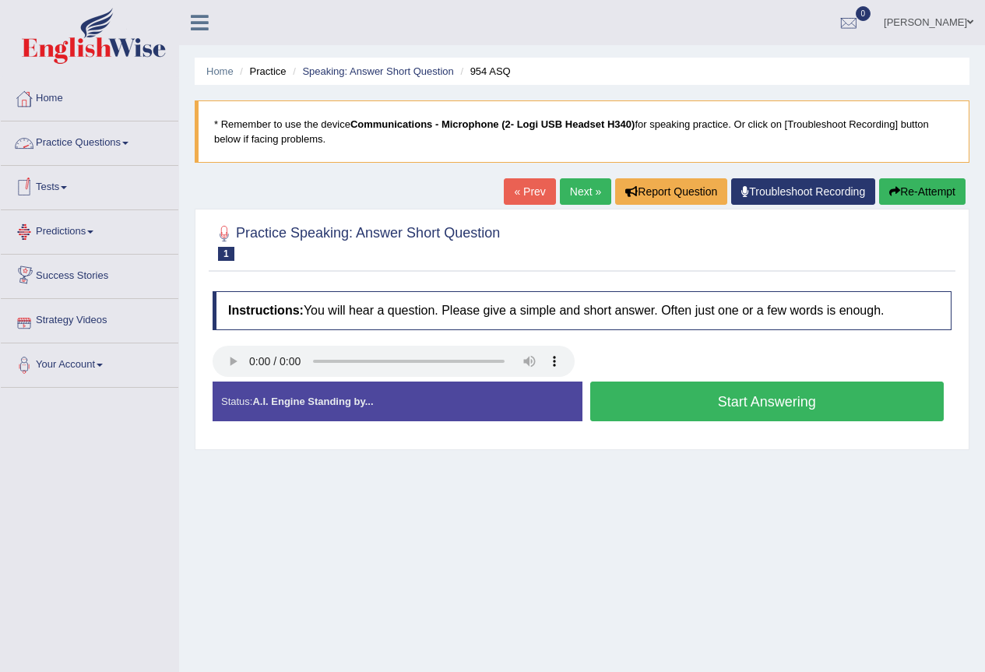
click at [114, 134] on link "Practice Questions" at bounding box center [89, 140] width 177 height 39
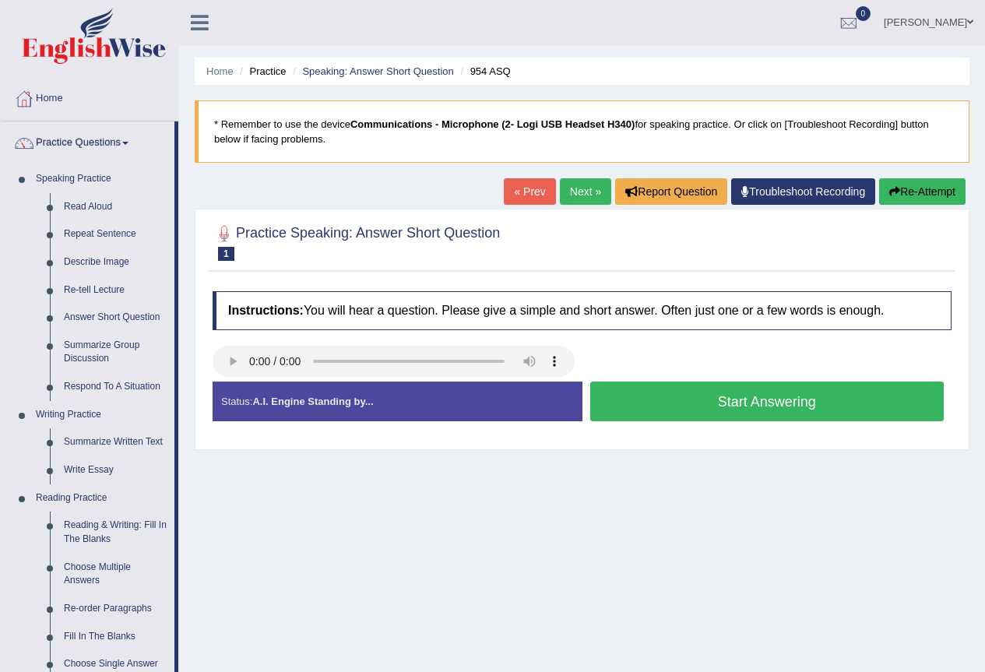
click at [90, 347] on link "Summarize Group Discussion" at bounding box center [116, 352] width 118 height 41
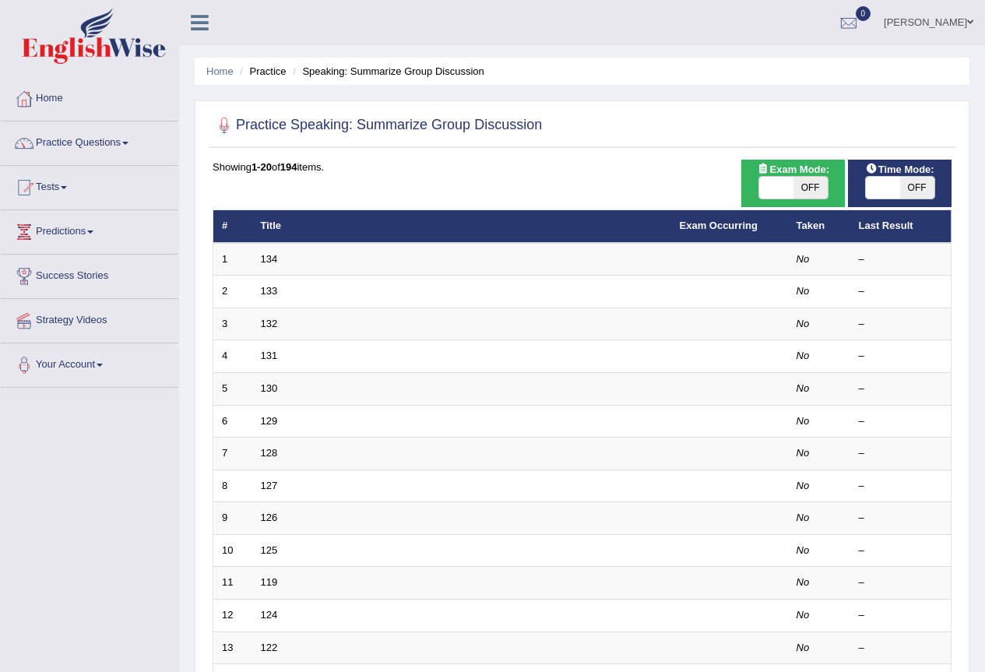
click at [264, 257] on link "134" at bounding box center [269, 259] width 17 height 12
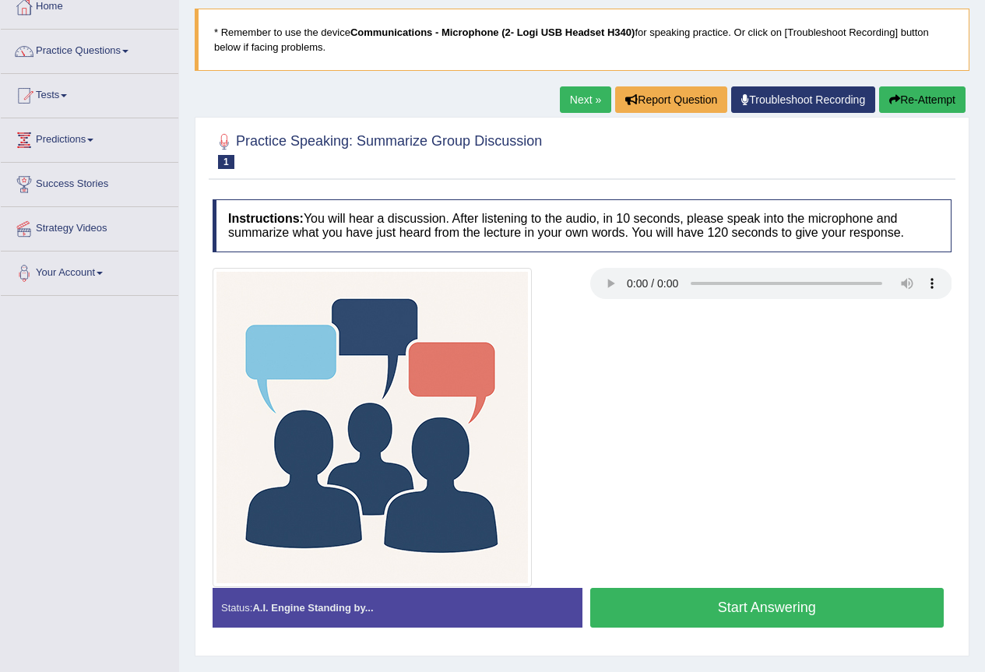
scroll to position [68, 0]
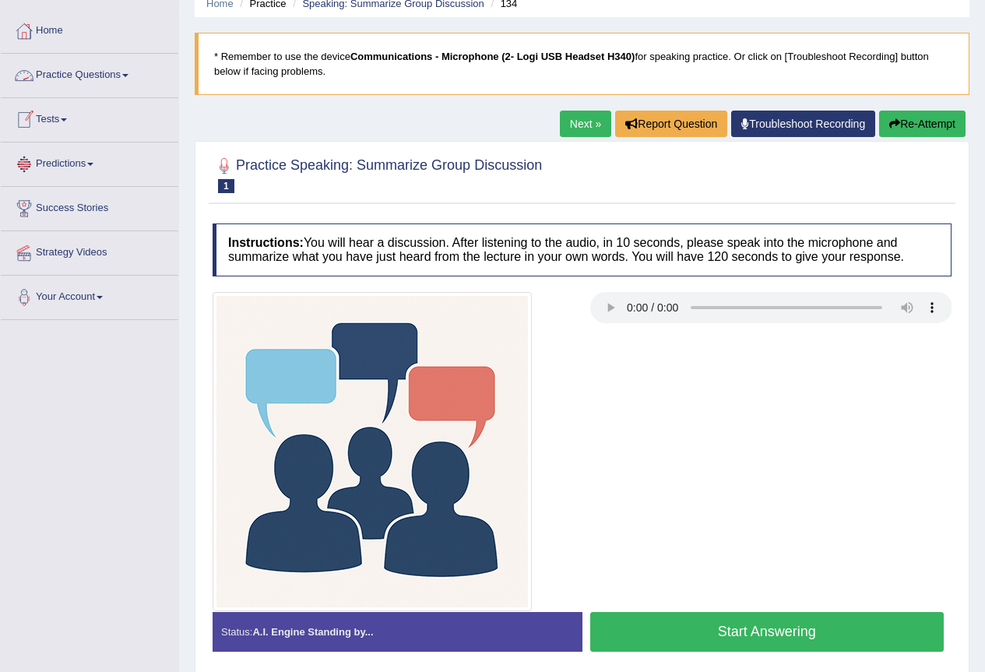
click at [104, 80] on link "Practice Questions" at bounding box center [89, 73] width 177 height 39
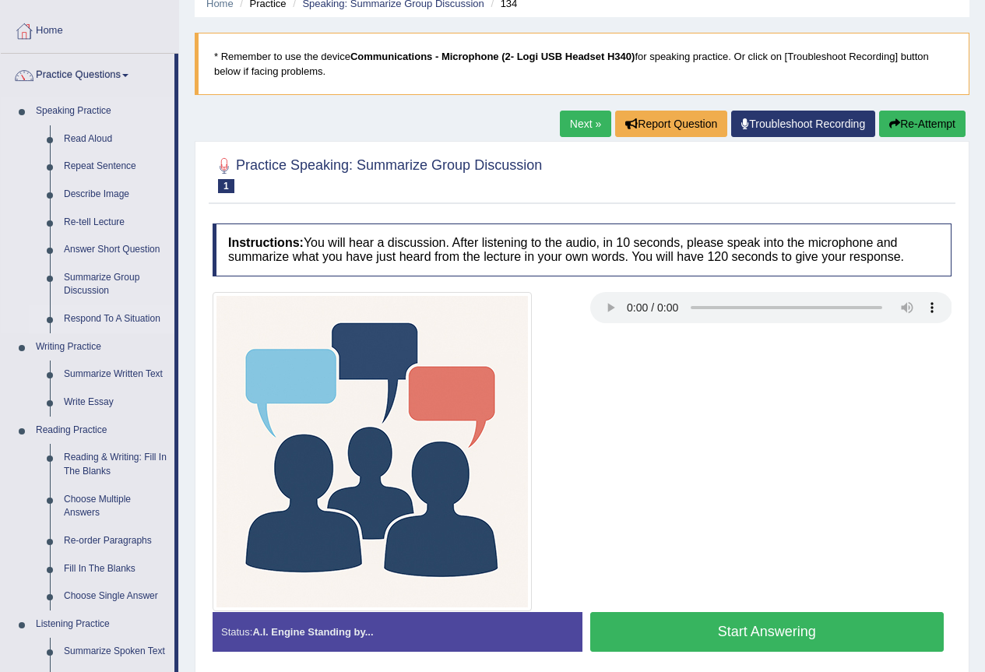
scroll to position [0, 0]
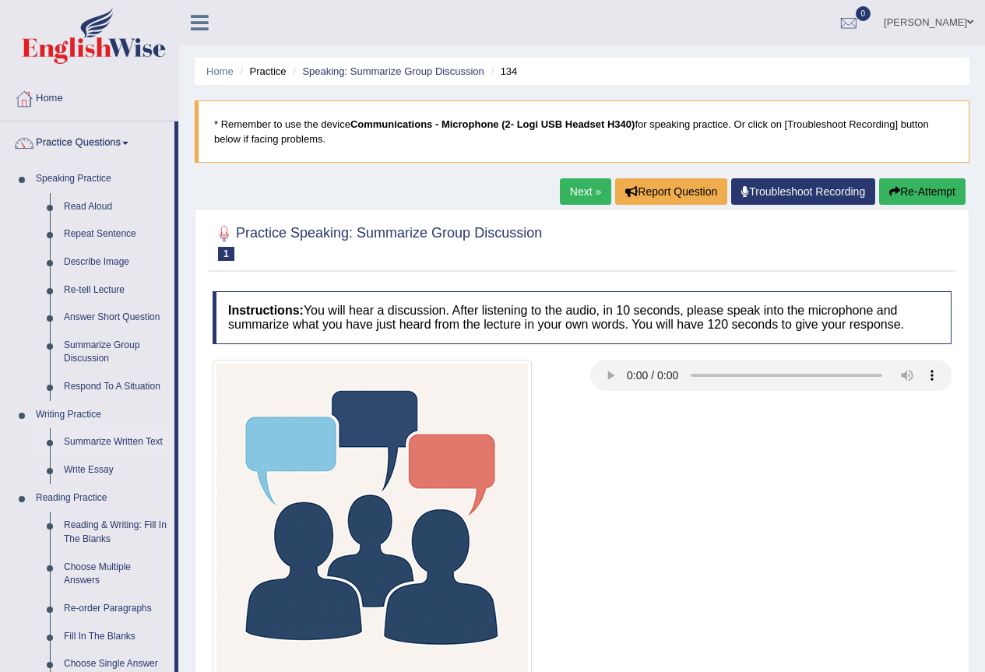
click at [131, 440] on link "Summarize Written Text" at bounding box center [116, 442] width 118 height 28
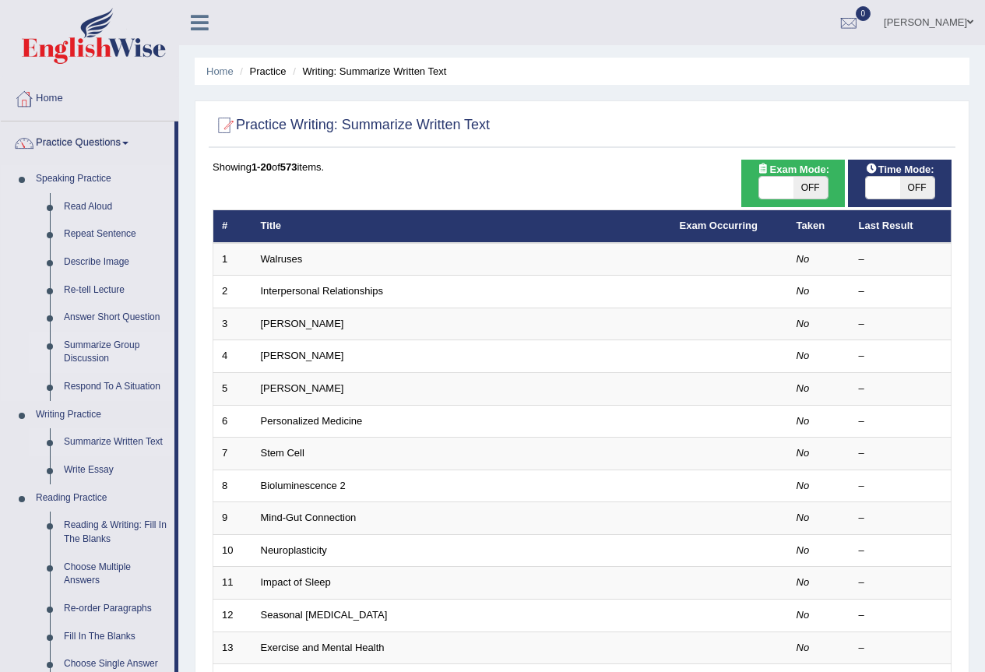
click at [108, 346] on link "Summarize Group Discussion" at bounding box center [116, 352] width 118 height 41
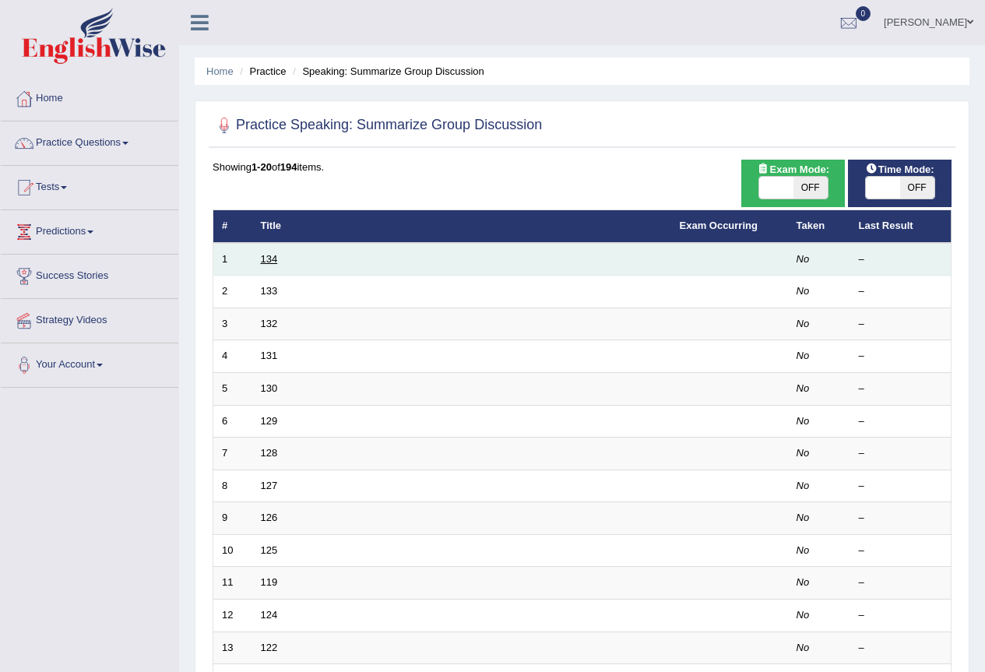
click at [269, 259] on link "134" at bounding box center [269, 259] width 17 height 12
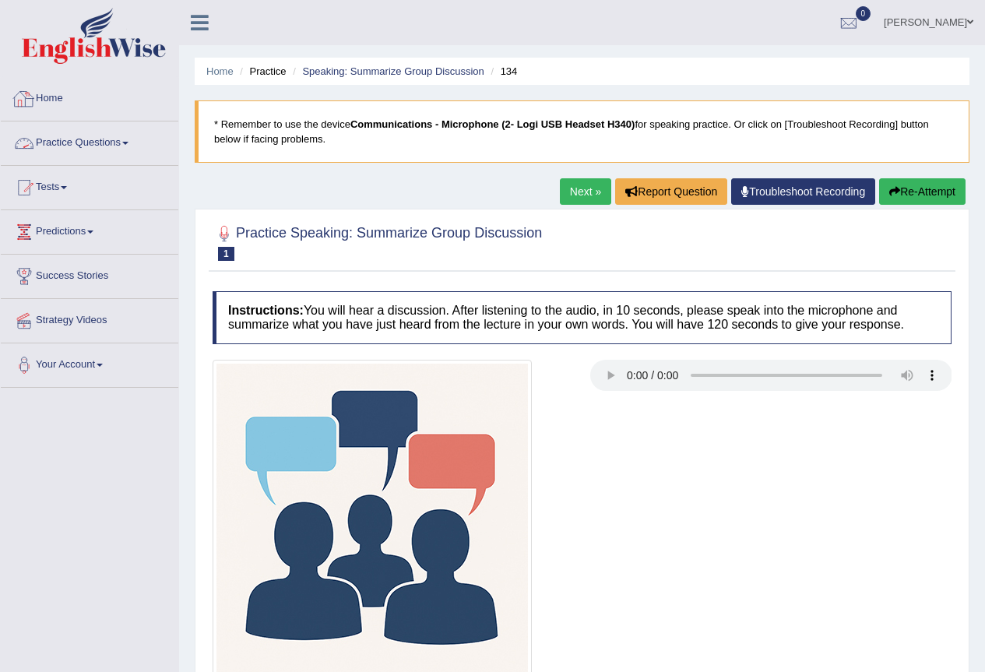
click at [133, 145] on link "Practice Questions" at bounding box center [89, 140] width 177 height 39
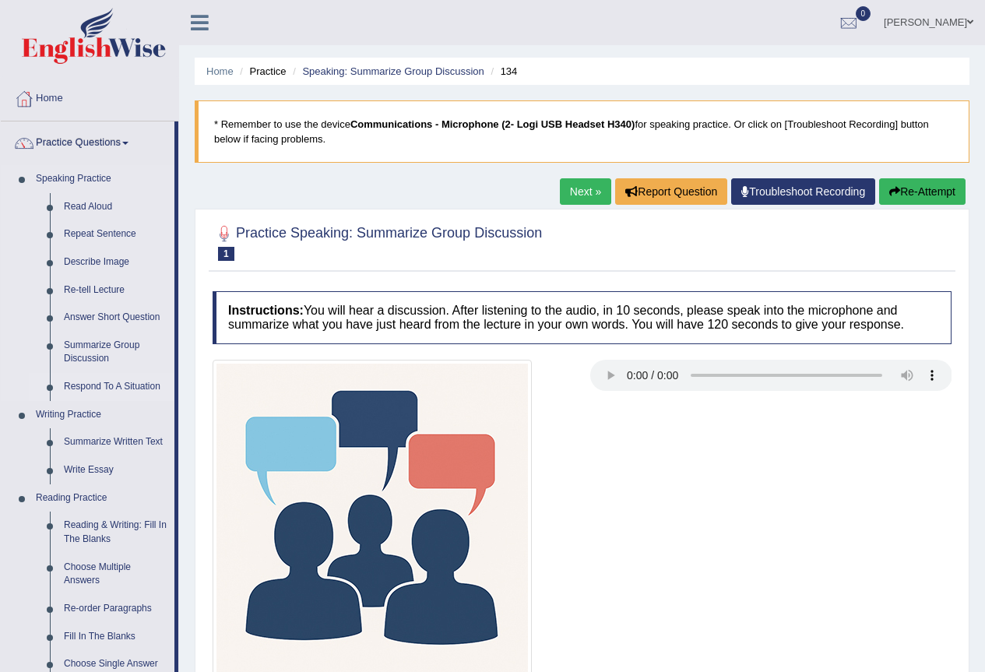
click at [90, 385] on link "Respond To A Situation" at bounding box center [116, 387] width 118 height 28
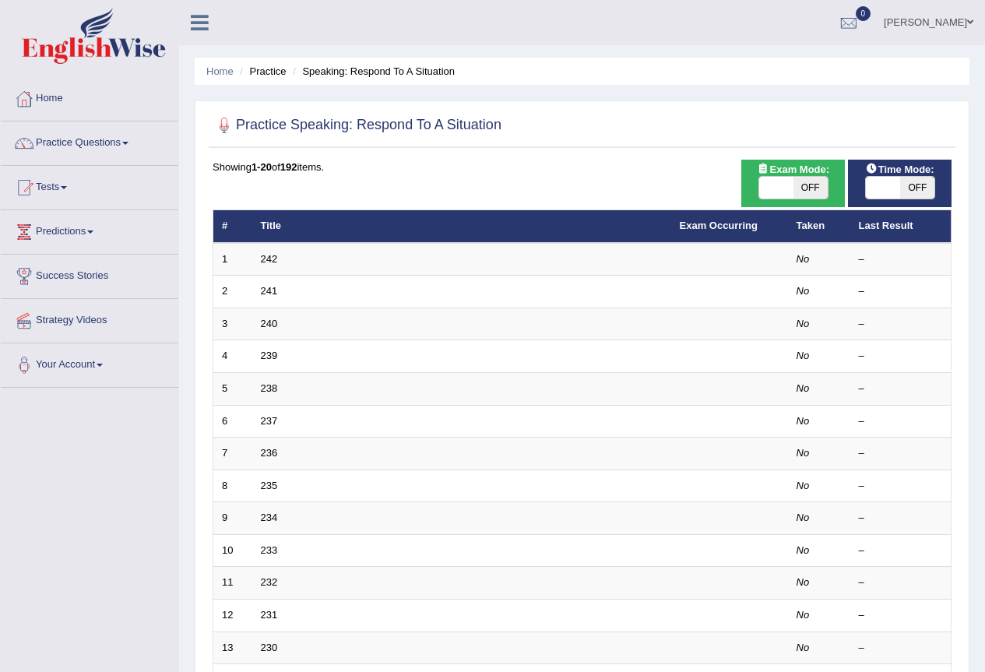
click at [272, 255] on link "242" at bounding box center [269, 259] width 17 height 12
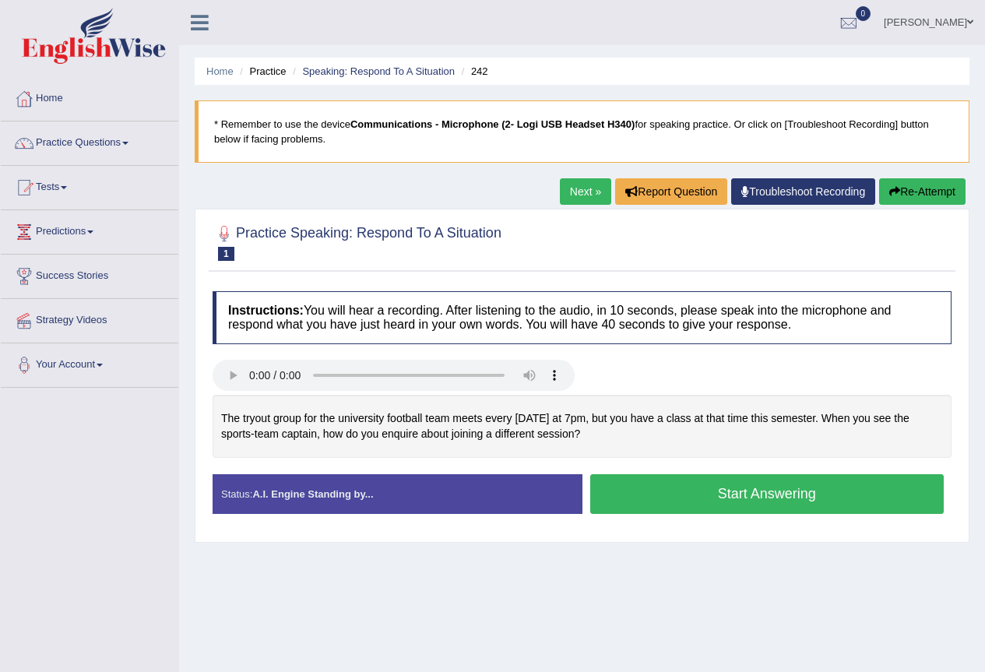
click at [578, 189] on link "Next »" at bounding box center [585, 191] width 51 height 26
click at [564, 186] on link "Next »" at bounding box center [585, 191] width 51 height 26
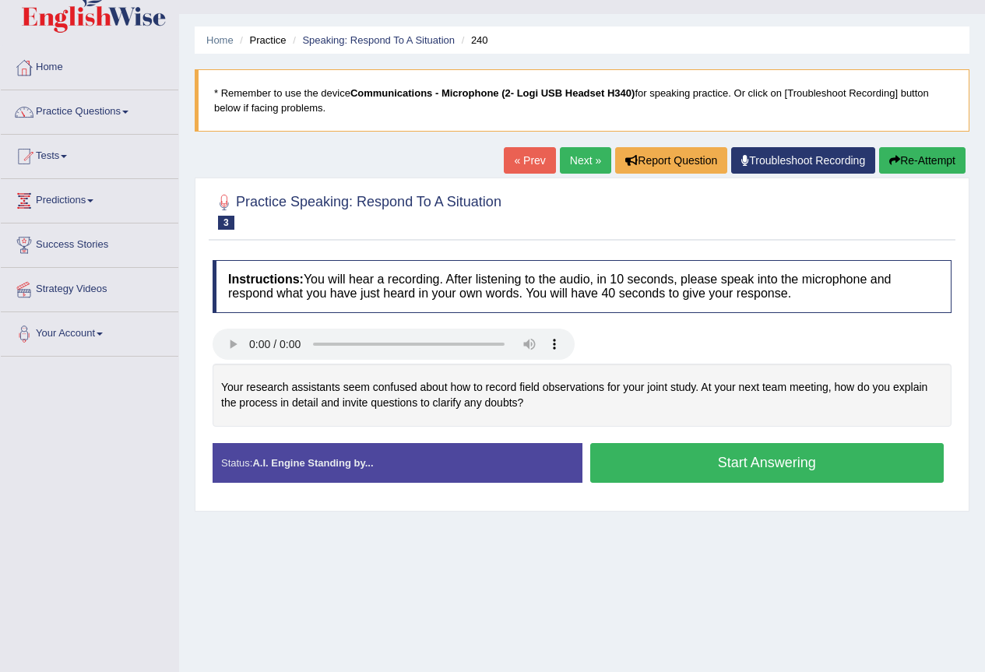
click at [575, 172] on link "Next »" at bounding box center [585, 160] width 51 height 26
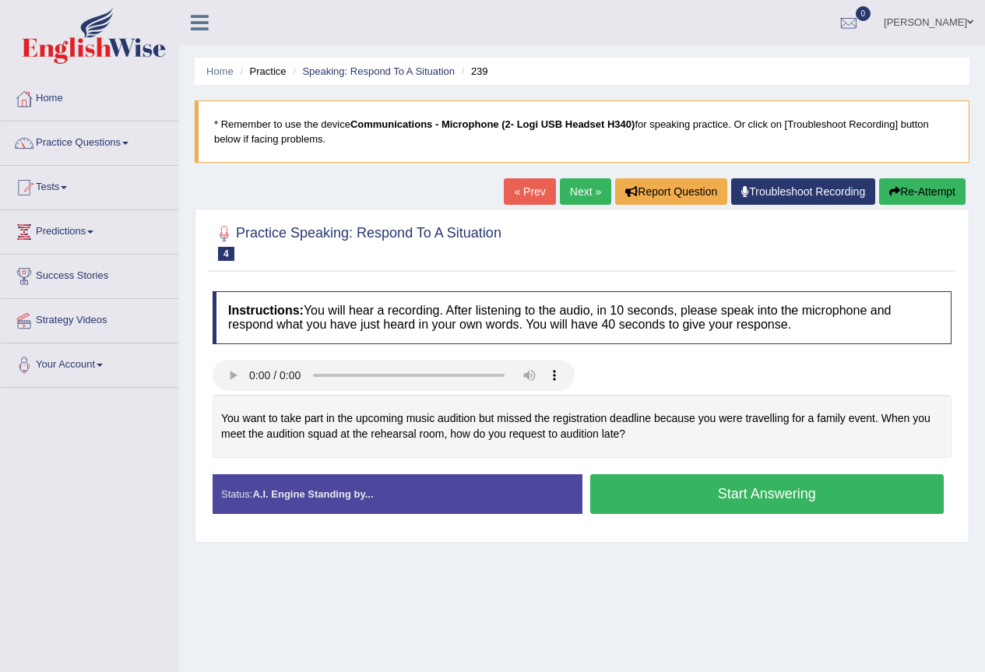
click at [571, 197] on link "Next »" at bounding box center [585, 191] width 51 height 26
click at [523, 189] on link "« Prev" at bounding box center [529, 191] width 51 height 26
click at [653, 495] on button "Start Answering" at bounding box center [767, 494] width 354 height 40
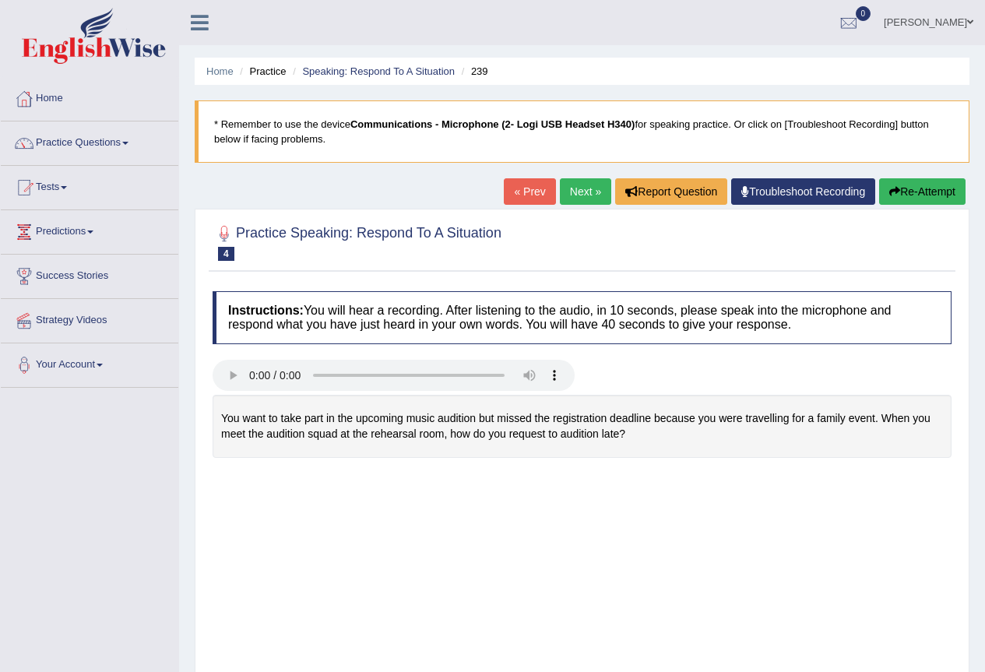
click at [923, 182] on button "Re-Attempt" at bounding box center [922, 191] width 86 height 26
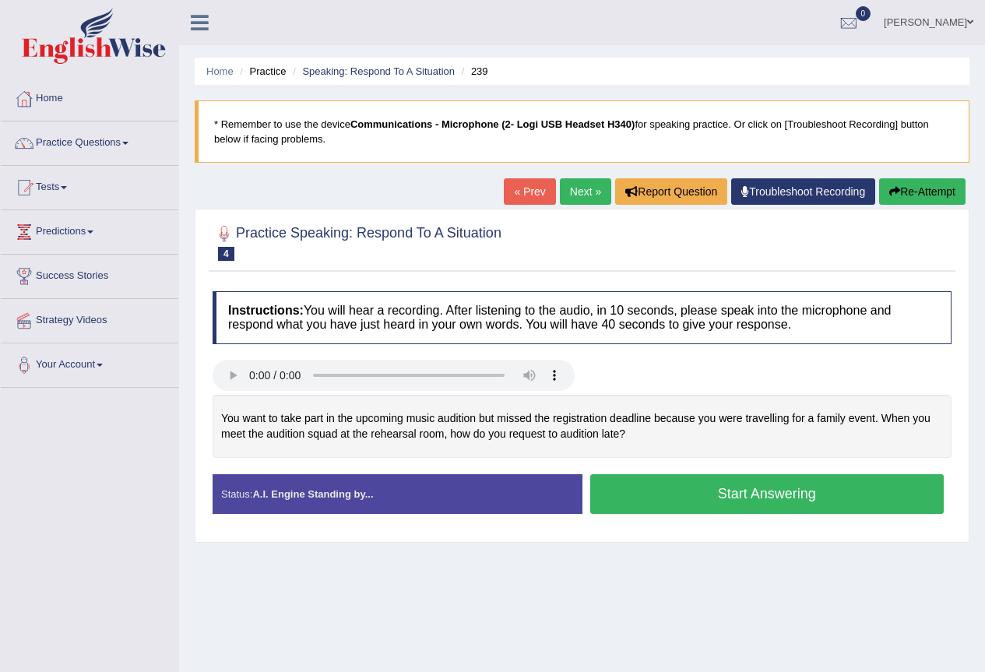
click at [618, 471] on div "Created with Highcharts 7.1.2 Too low Too high Time Pitch meter: 0 10 20 30 40 …" at bounding box center [582, 434] width 754 height 79
click at [618, 495] on button "Start Answering" at bounding box center [767, 494] width 354 height 40
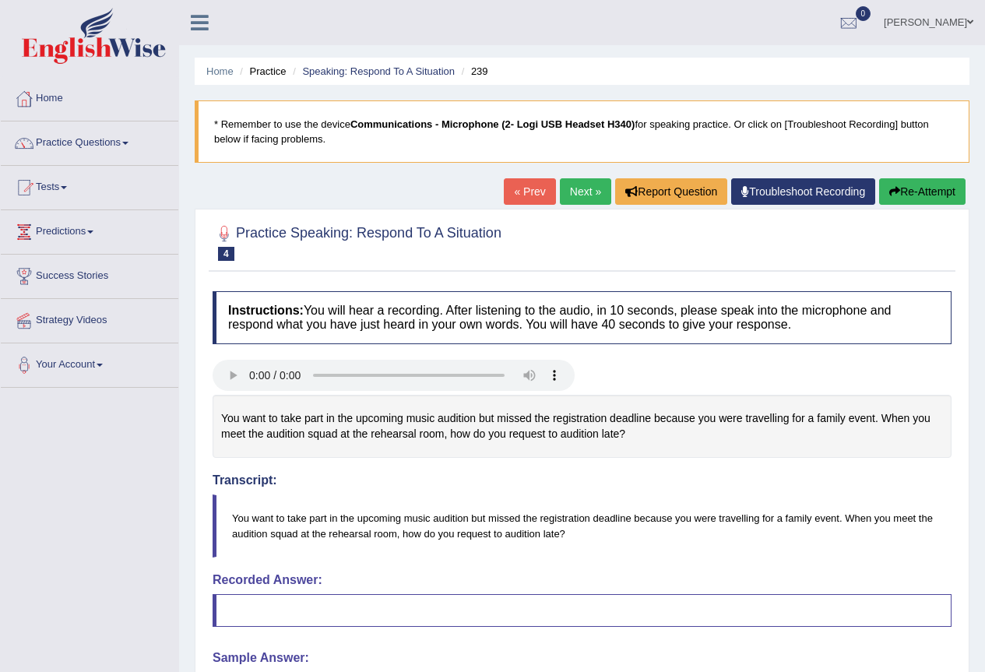
click at [926, 195] on button "Re-Attempt" at bounding box center [922, 191] width 86 height 26
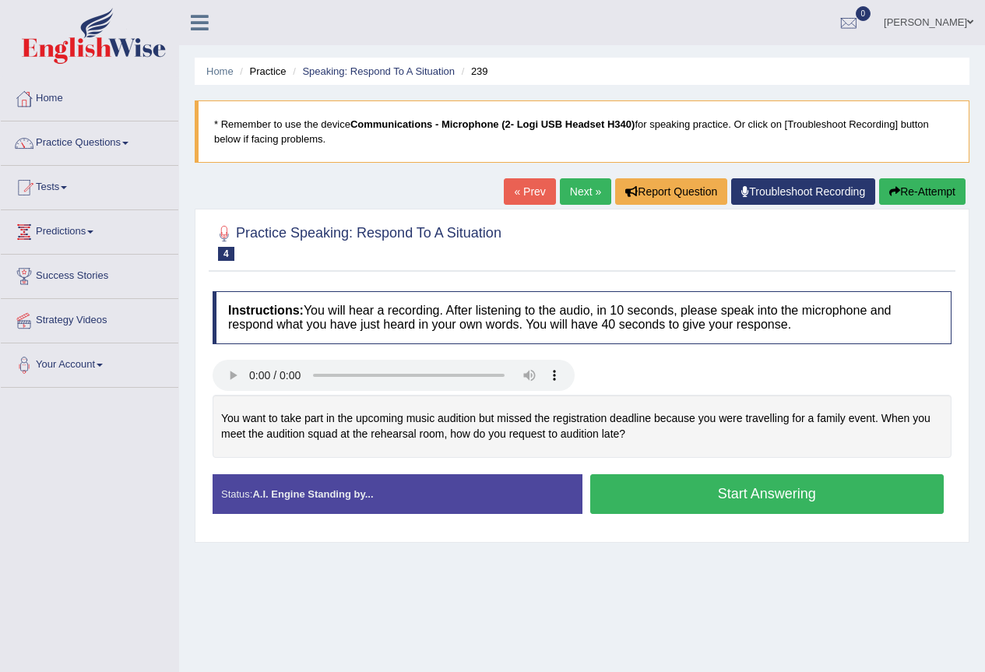
click at [648, 496] on button "Start Answering" at bounding box center [767, 494] width 354 height 40
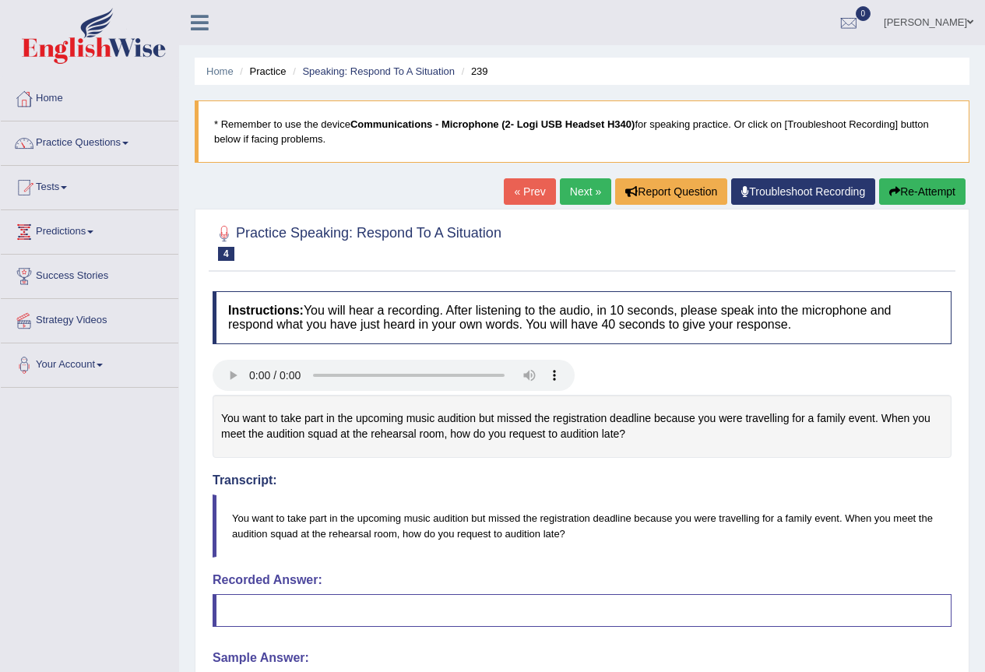
click at [782, 182] on link "Troubleshoot Recording" at bounding box center [803, 191] width 144 height 26
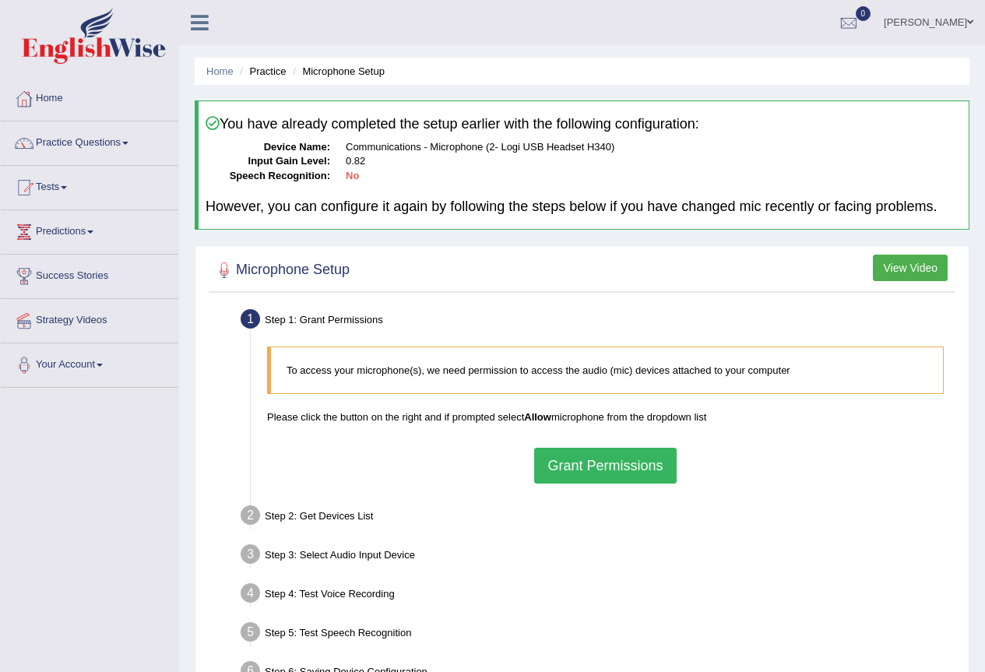
click at [575, 462] on button "Grant Permissions" at bounding box center [605, 466] width 142 height 36
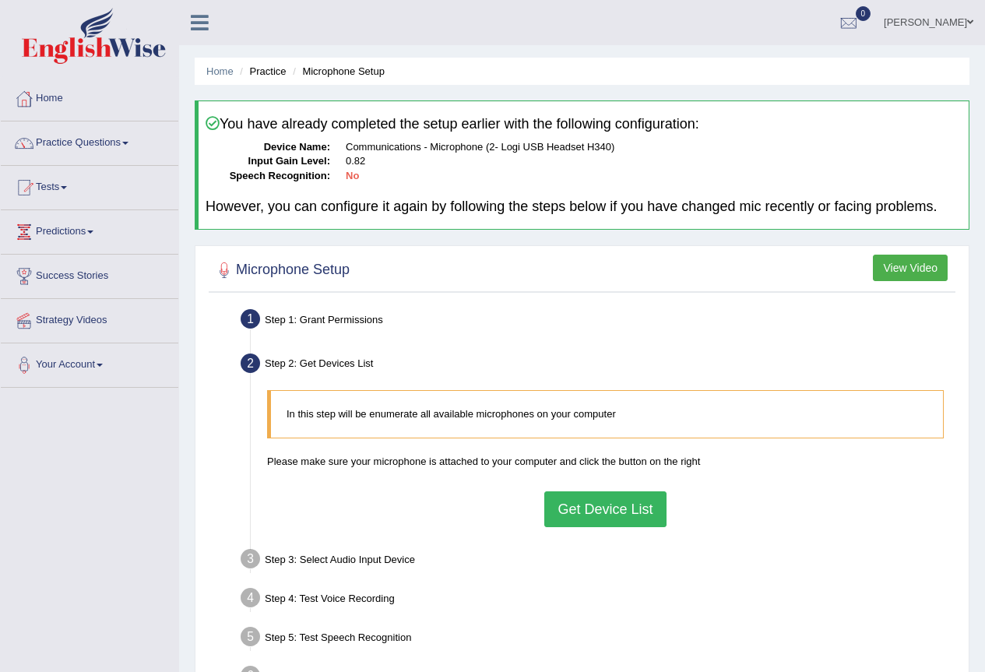
click at [582, 509] on button "Get Device List" at bounding box center [604, 509] width 121 height 36
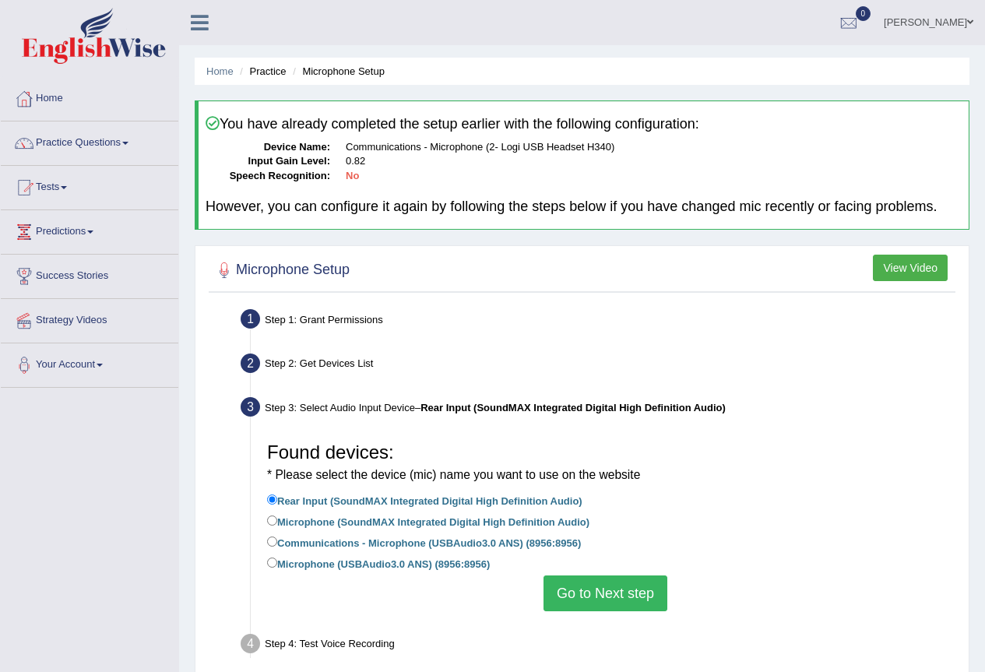
click at [634, 596] on button "Go to Next step" at bounding box center [605, 593] width 124 height 36
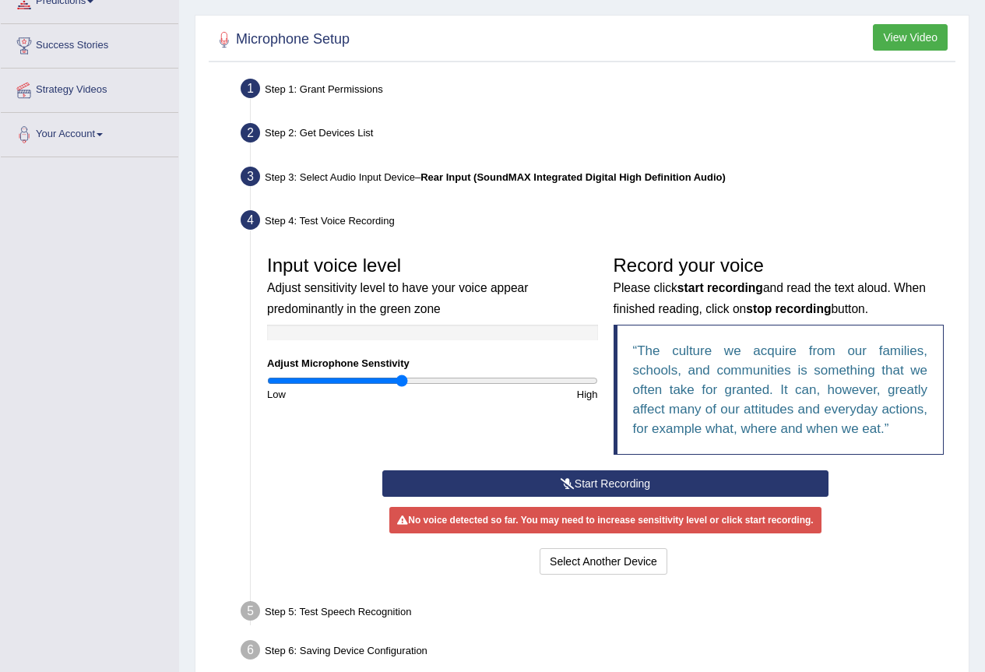
scroll to position [234, 0]
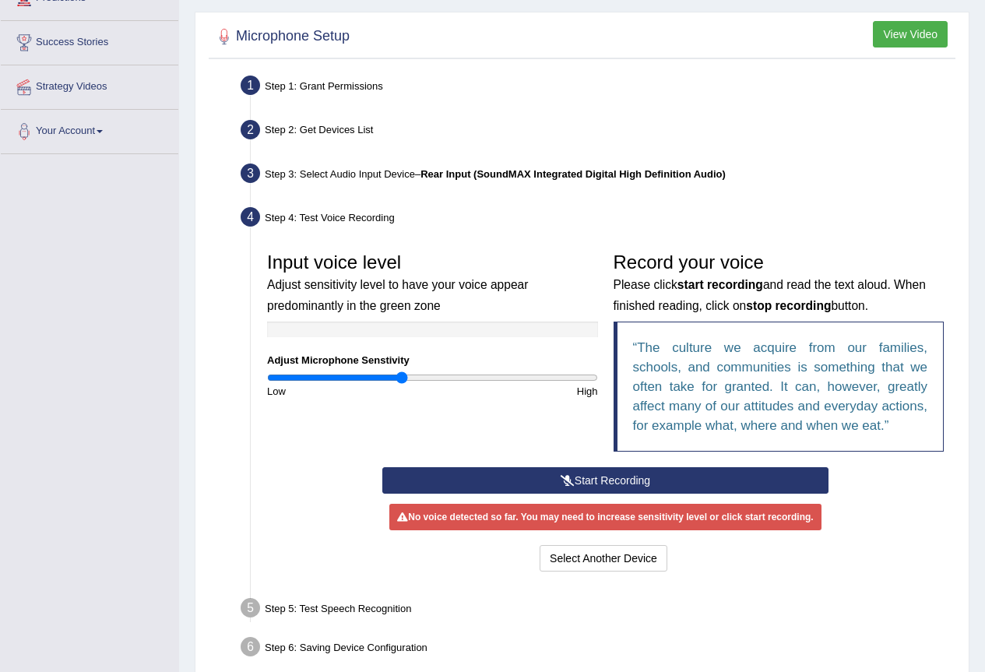
click at [589, 474] on button "Start Recording" at bounding box center [605, 480] width 446 height 26
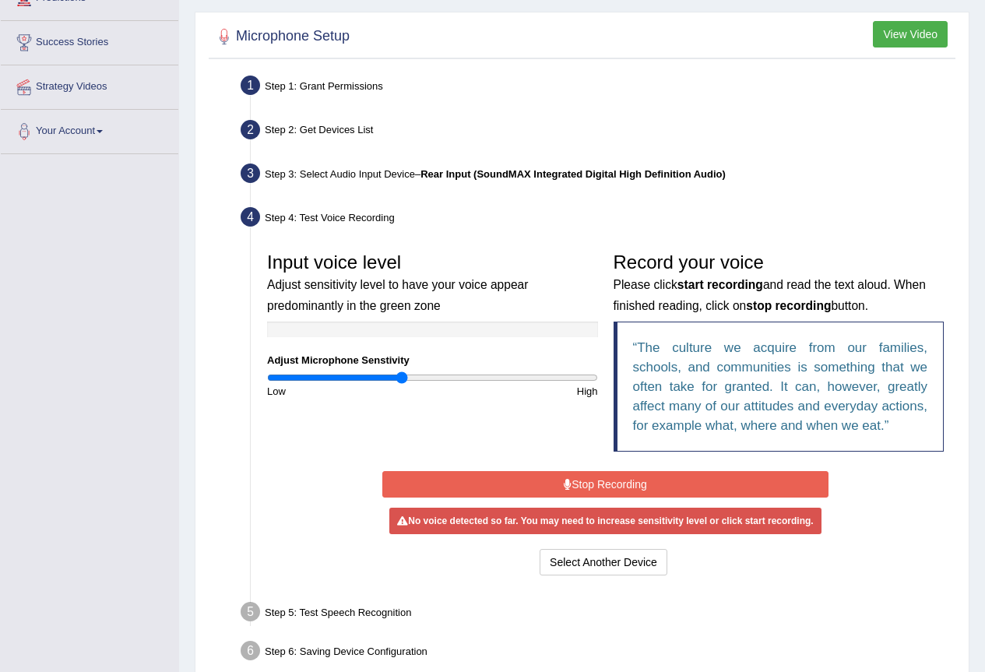
click at [409, 370] on div "Input voice level Adjust sensitivity level to have your voice appear predominan…" at bounding box center [432, 321] width 346 height 154
click at [419, 381] on input "range" at bounding box center [432, 377] width 331 height 12
click at [605, 480] on button "Stop Recording" at bounding box center [605, 484] width 446 height 26
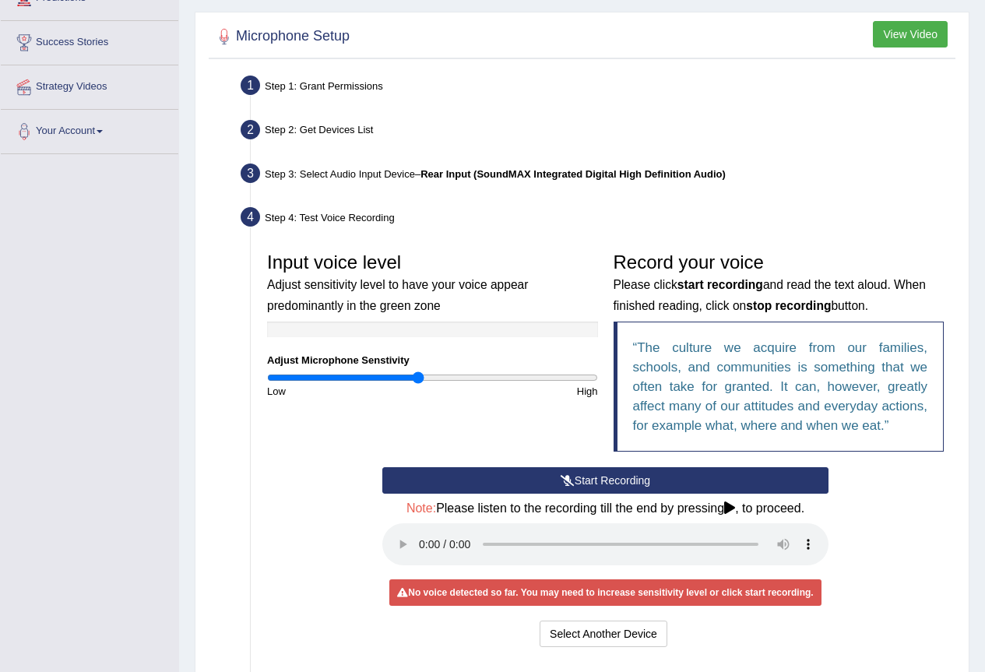
click at [605, 480] on button "Start Recording" at bounding box center [605, 480] width 446 height 26
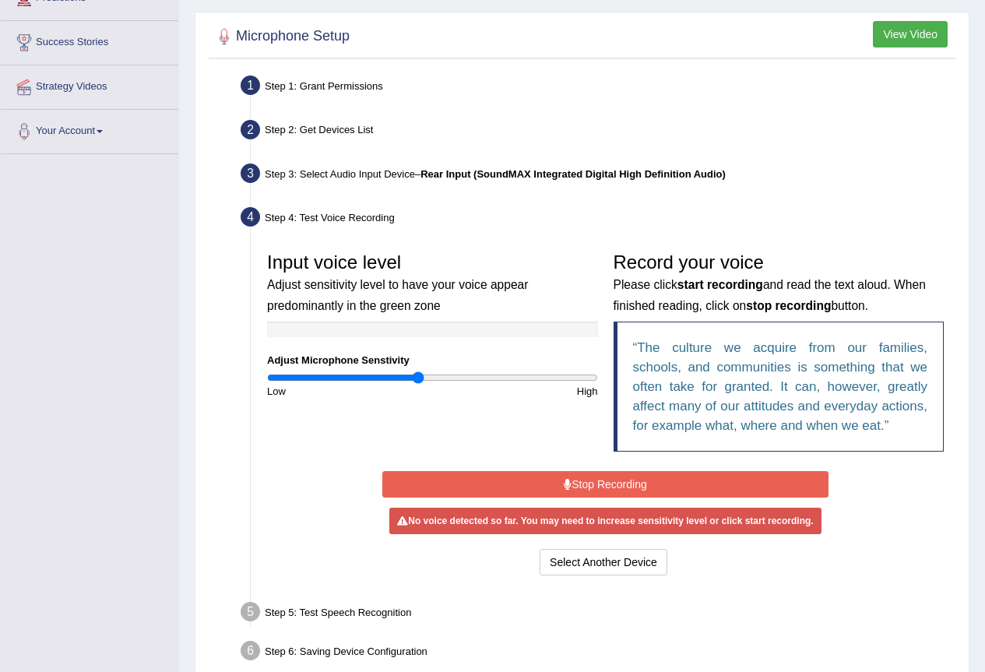
click at [564, 482] on icon at bounding box center [568, 484] width 8 height 11
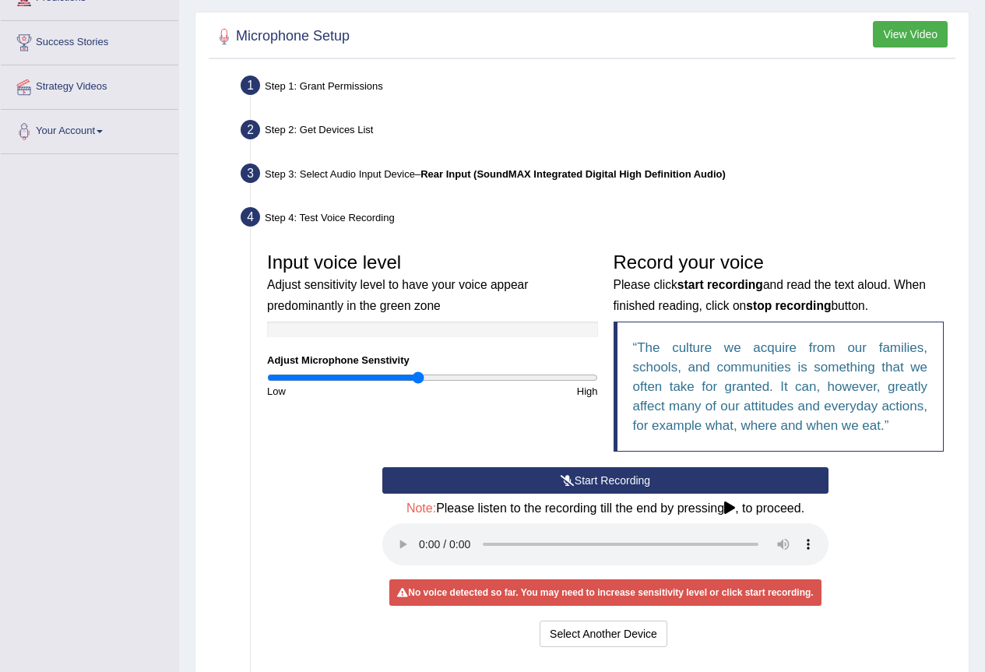
click at [564, 482] on icon at bounding box center [568, 480] width 14 height 11
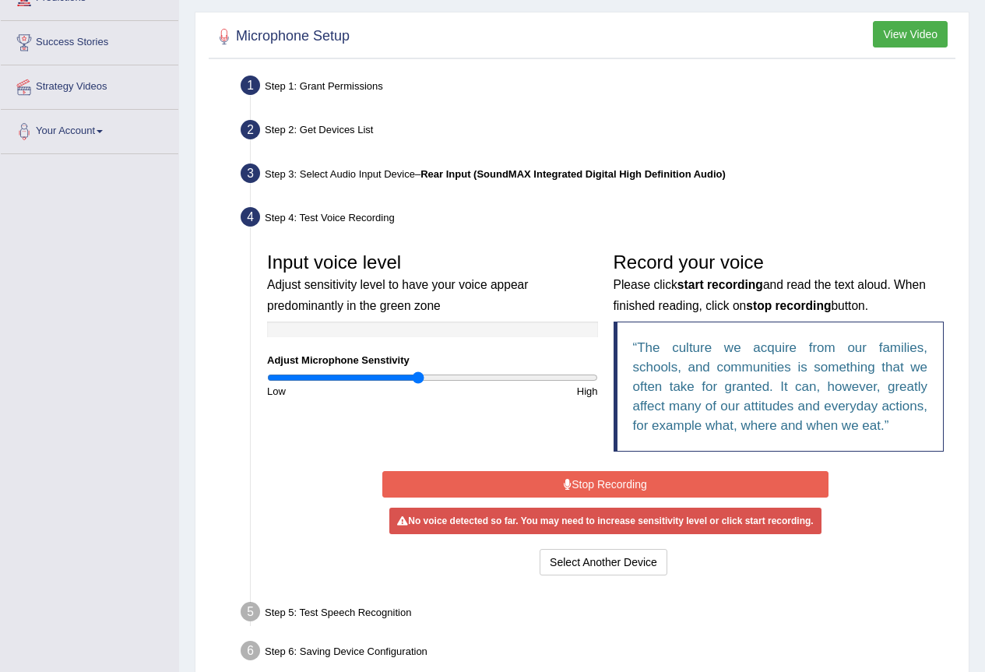
click at [547, 482] on button "Stop Recording" at bounding box center [605, 484] width 446 height 26
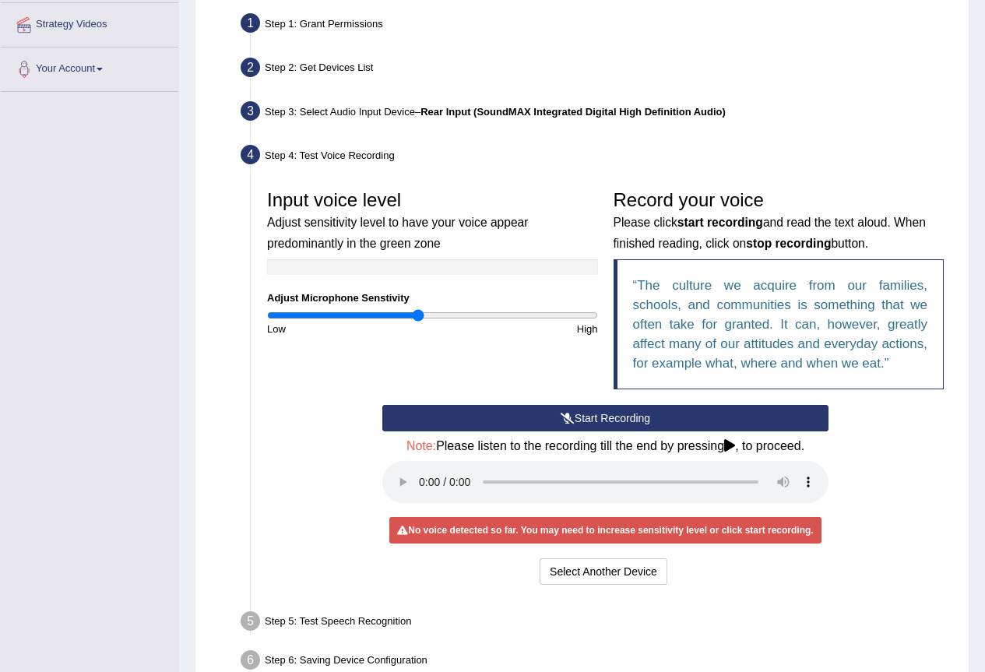
scroll to position [383, 0]
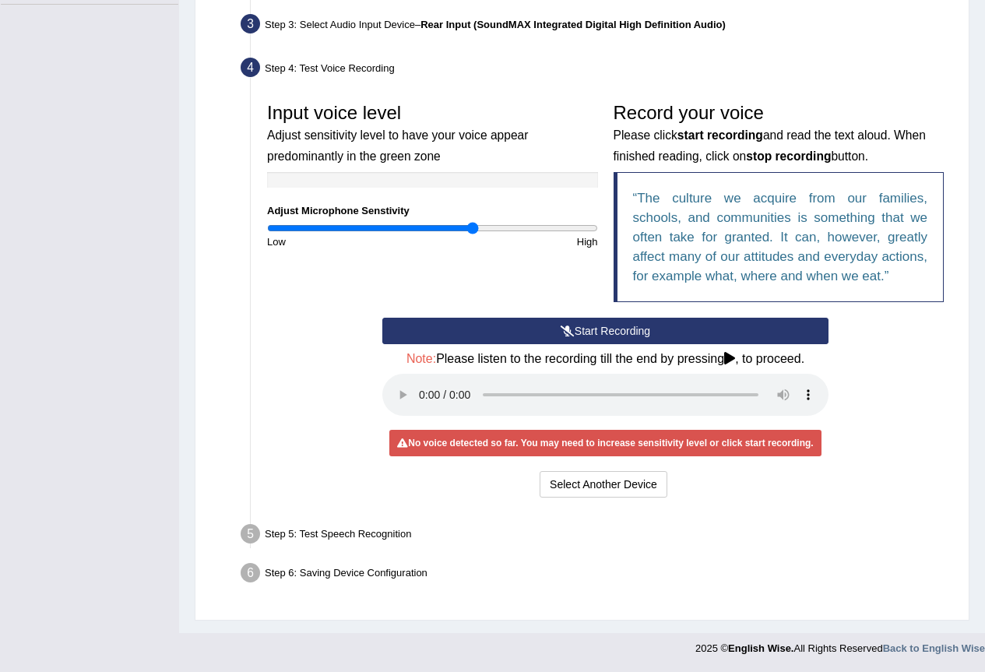
drag, startPoint x: 422, startPoint y: 223, endPoint x: 471, endPoint y: 231, distance: 49.7
click at [471, 231] on input "range" at bounding box center [432, 228] width 331 height 12
click at [542, 321] on button "Start Recording" at bounding box center [605, 331] width 446 height 26
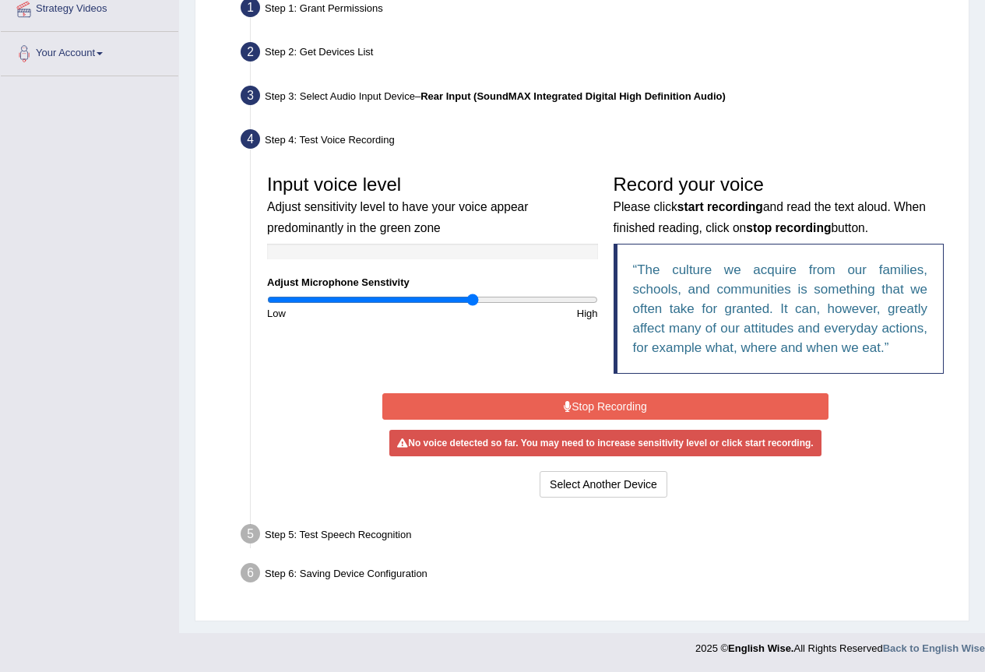
scroll to position [311, 0]
drag, startPoint x: 469, startPoint y: 291, endPoint x: 360, endPoint y: 318, distance: 112.3
click at [360, 318] on div "Input voice level Adjust sensitivity level to have your voice appear predominan…" at bounding box center [432, 244] width 346 height 154
type input "0.42"
click at [338, 294] on input "range" at bounding box center [432, 299] width 331 height 12
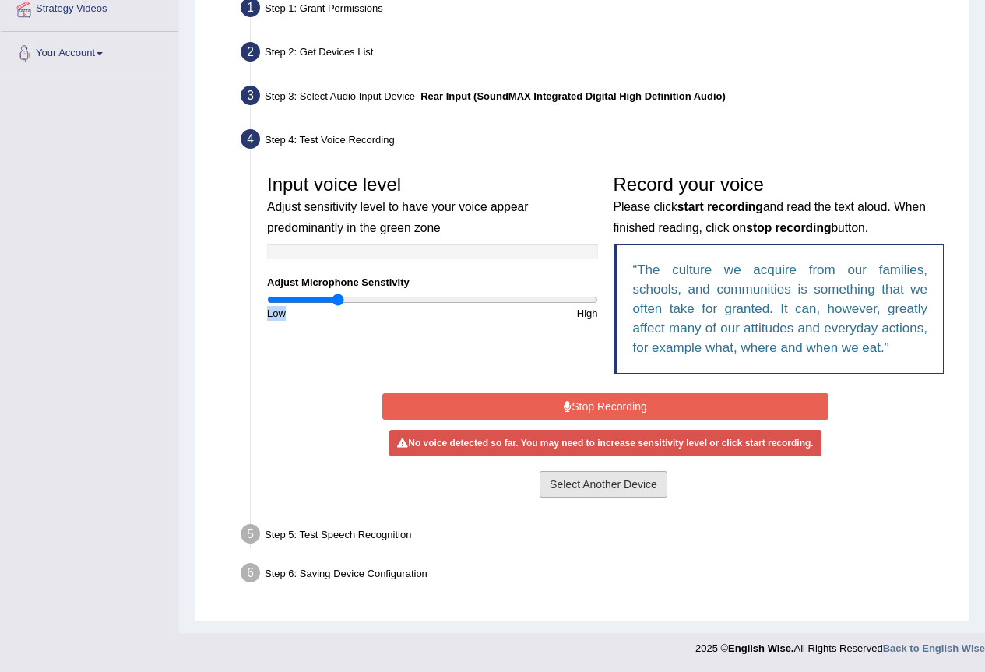
click at [599, 482] on button "Select Another Device" at bounding box center [603, 484] width 128 height 26
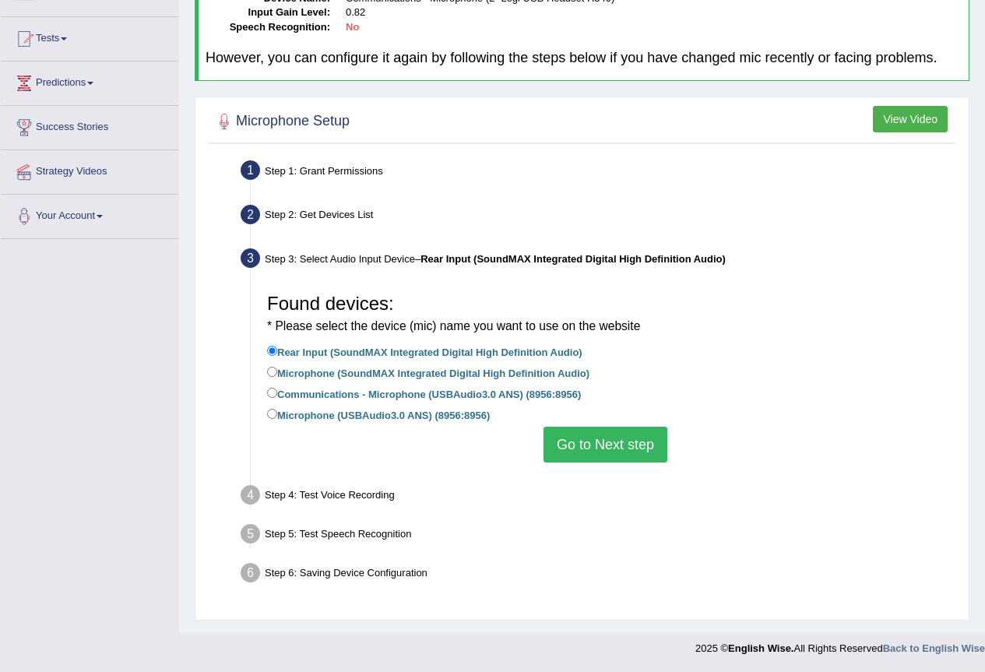
scroll to position [149, 0]
click at [387, 389] on label "Communications - Microphone (USBAudio3.0 ANS) (8956:8956)" at bounding box center [424, 393] width 314 height 17
click at [277, 389] on input "Communications - Microphone (USBAudio3.0 ANS) (8956:8956)" at bounding box center [272, 393] width 10 height 10
radio input "true"
click at [585, 436] on button "Go to Next step" at bounding box center [605, 445] width 124 height 36
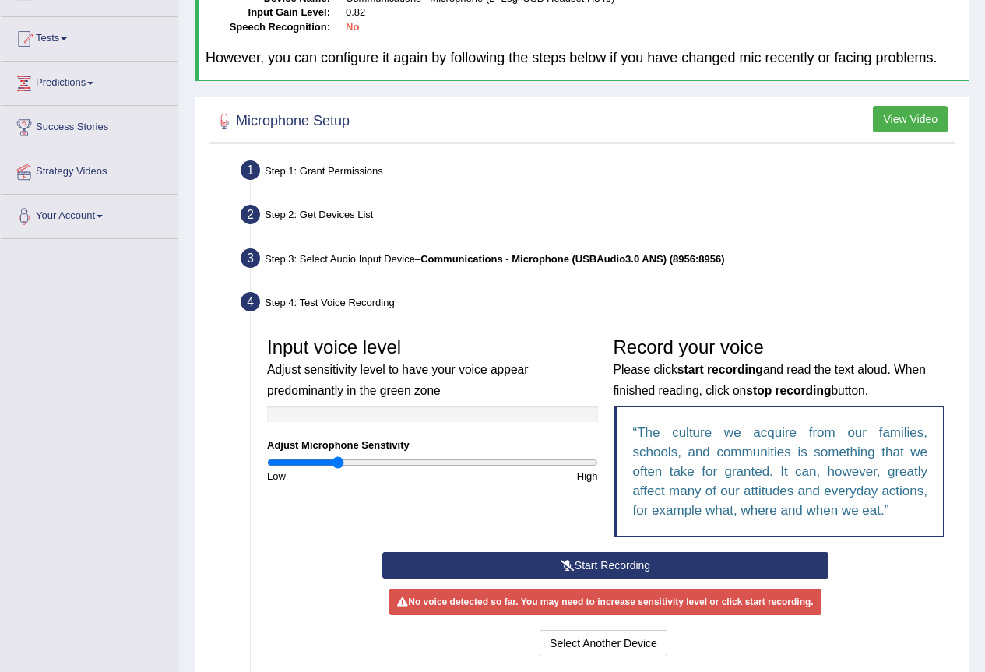
click at [613, 558] on button "Start Recording" at bounding box center [605, 565] width 446 height 26
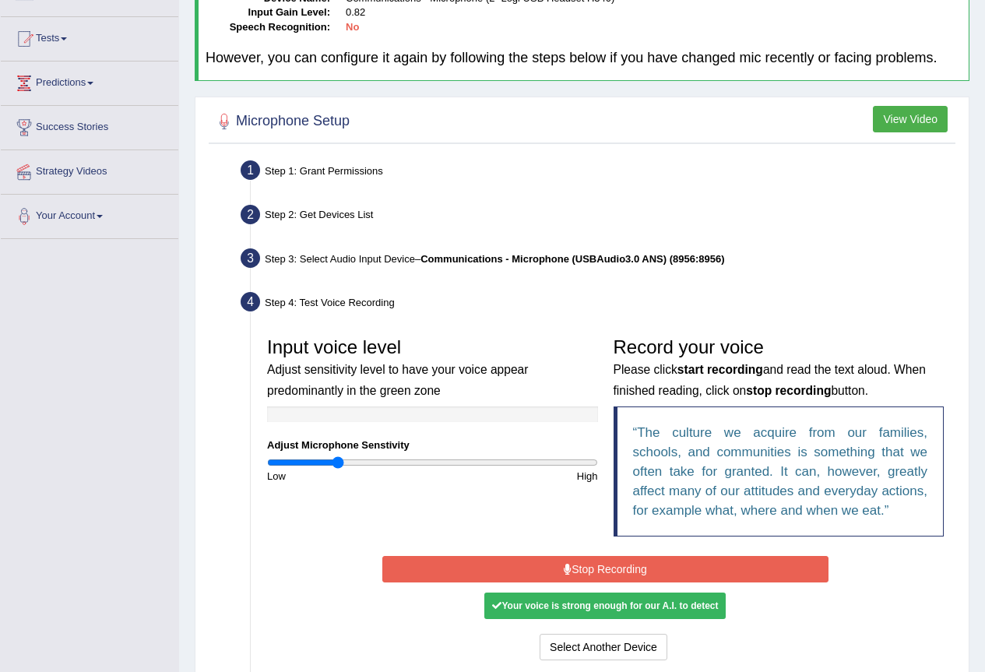
click at [550, 564] on button "Stop Recording" at bounding box center [605, 569] width 446 height 26
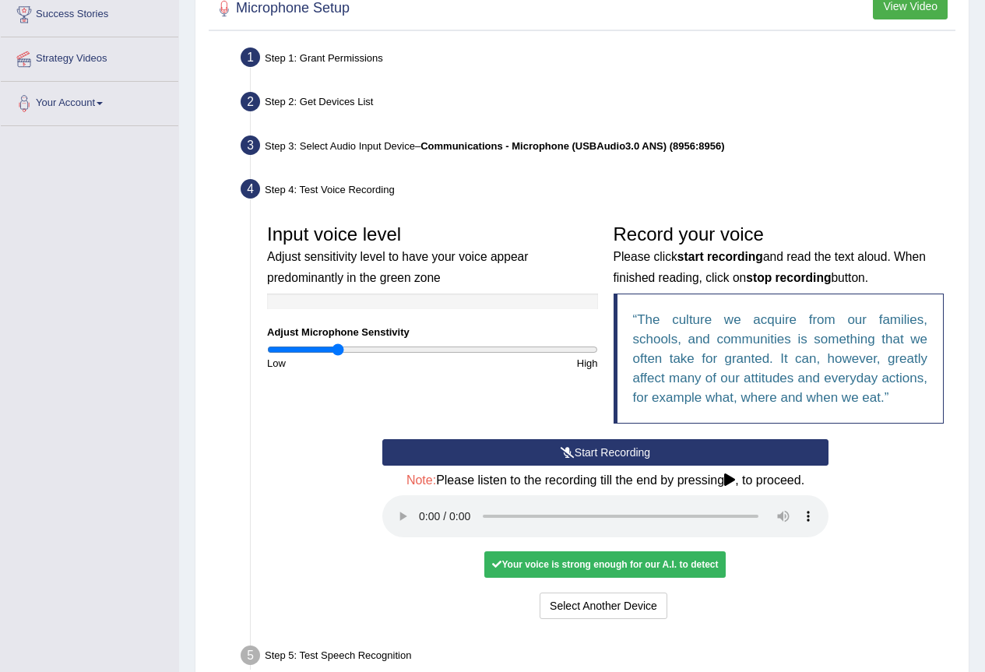
scroll to position [383, 0]
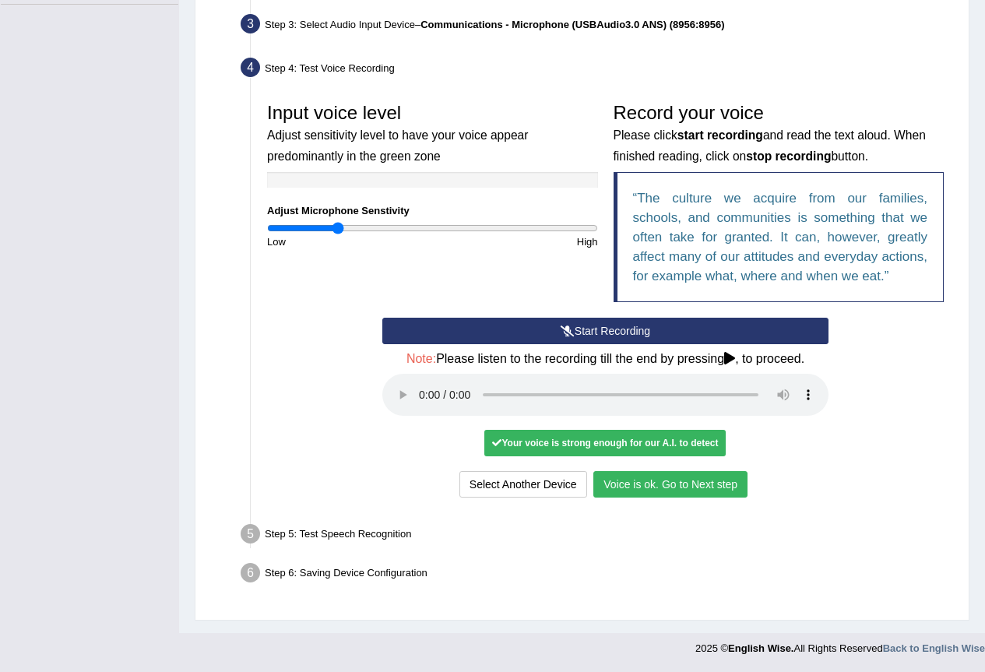
click at [670, 471] on button "Voice is ok. Go to Next step" at bounding box center [670, 484] width 154 height 26
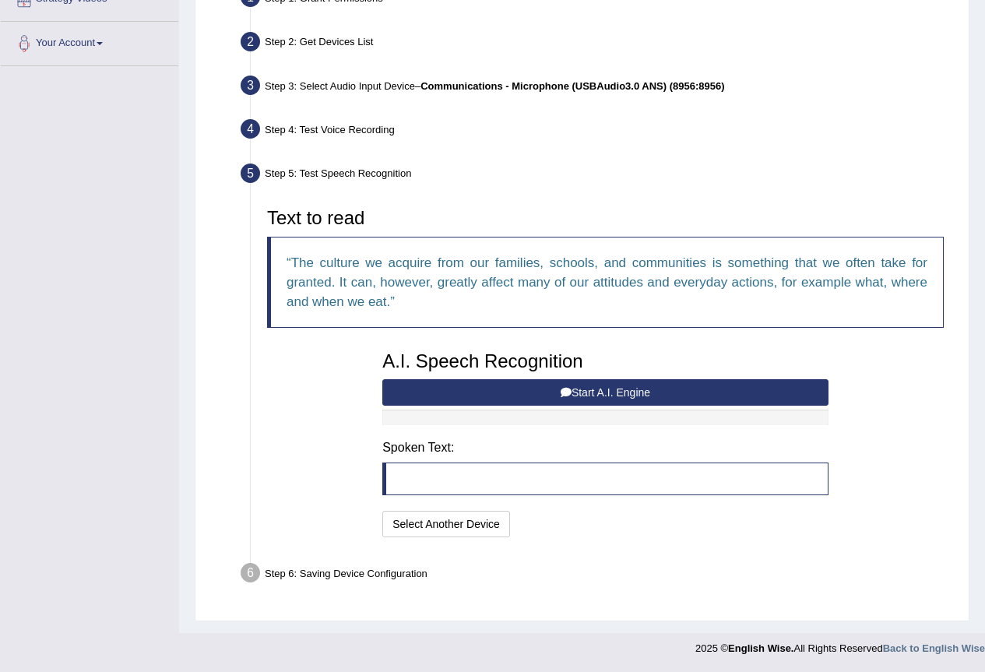
scroll to position [322, 0]
click at [518, 395] on button "Start A.I. Engine" at bounding box center [605, 392] width 446 height 26
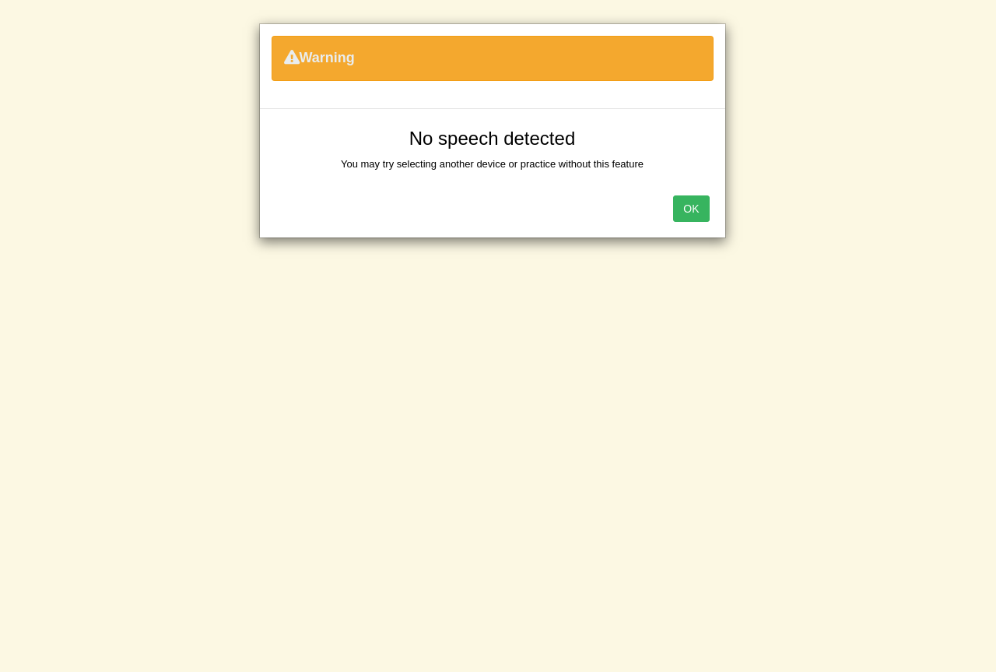
click at [692, 209] on button "OK" at bounding box center [691, 208] width 36 height 26
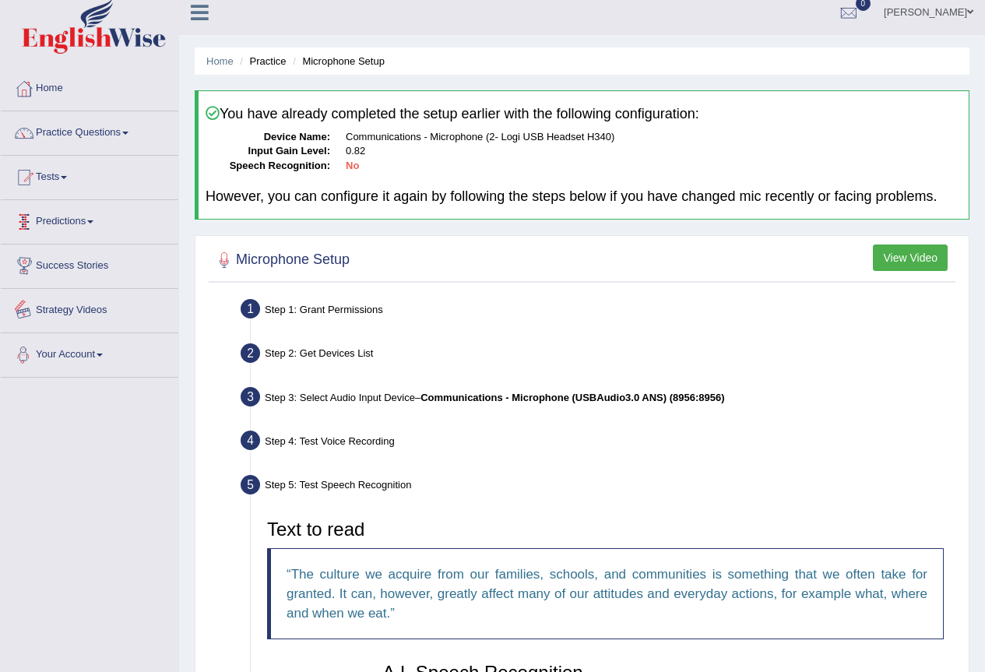
scroll to position [0, 0]
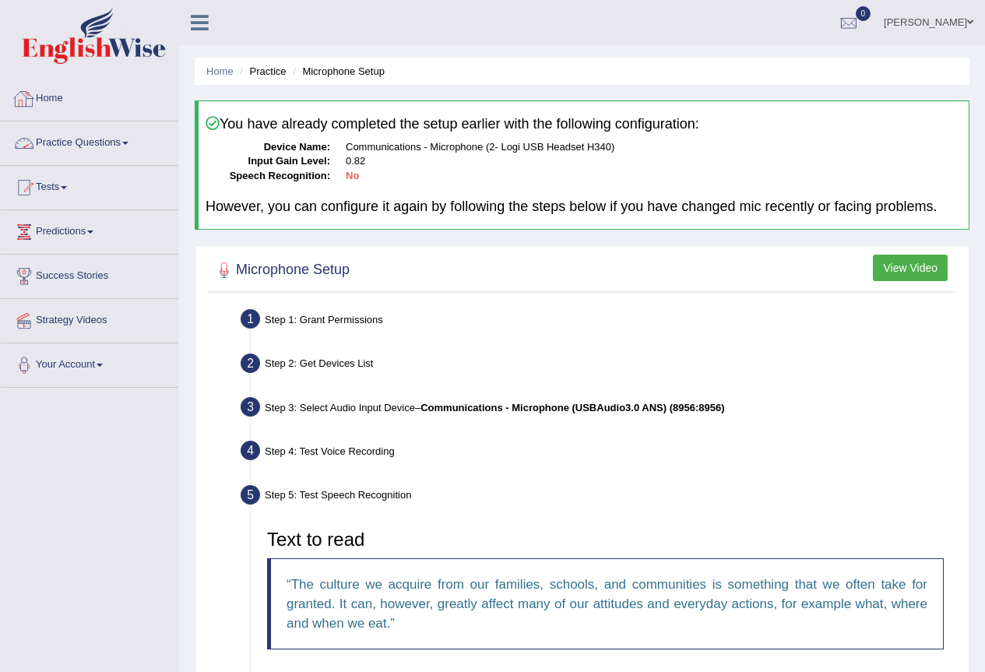
click at [106, 138] on link "Practice Questions" at bounding box center [89, 140] width 177 height 39
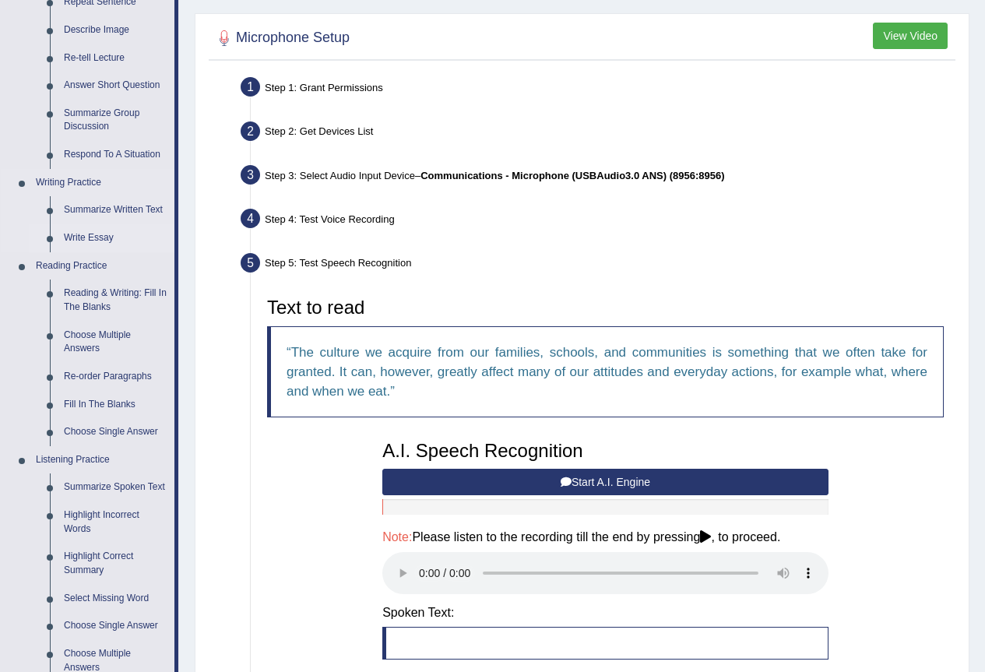
scroll to position [234, 0]
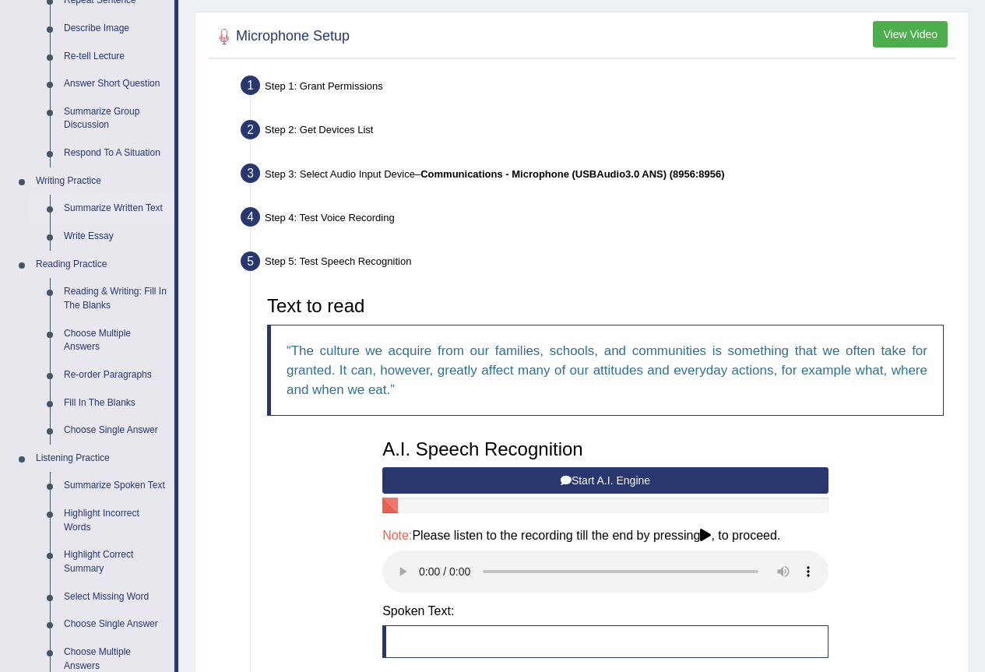
click at [133, 203] on link "Summarize Written Text" at bounding box center [116, 209] width 118 height 28
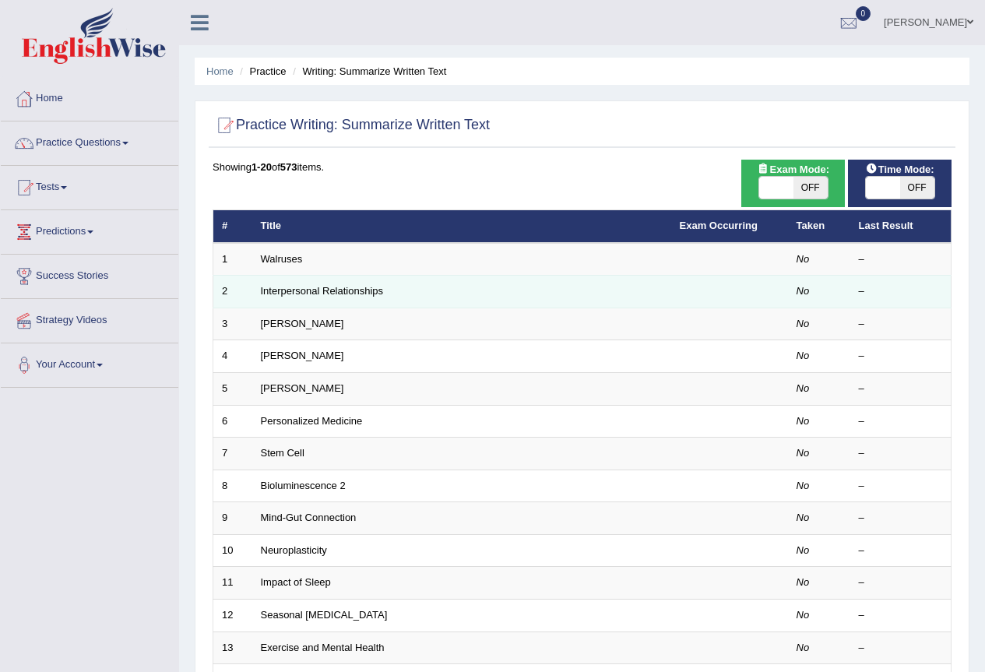
click at [283, 277] on td "Interpersonal Relationships" at bounding box center [461, 292] width 419 height 33
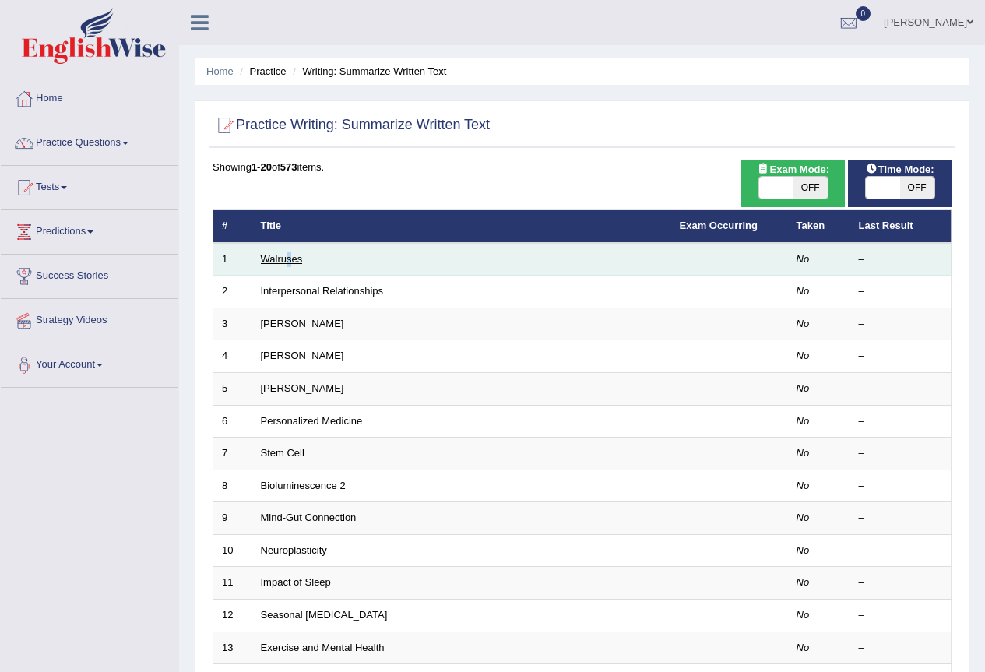
click at [291, 264] on td "Walruses" at bounding box center [461, 259] width 419 height 33
click at [275, 263] on link "Walruses" at bounding box center [282, 259] width 42 height 12
